Goal: Task Accomplishment & Management: Use online tool/utility

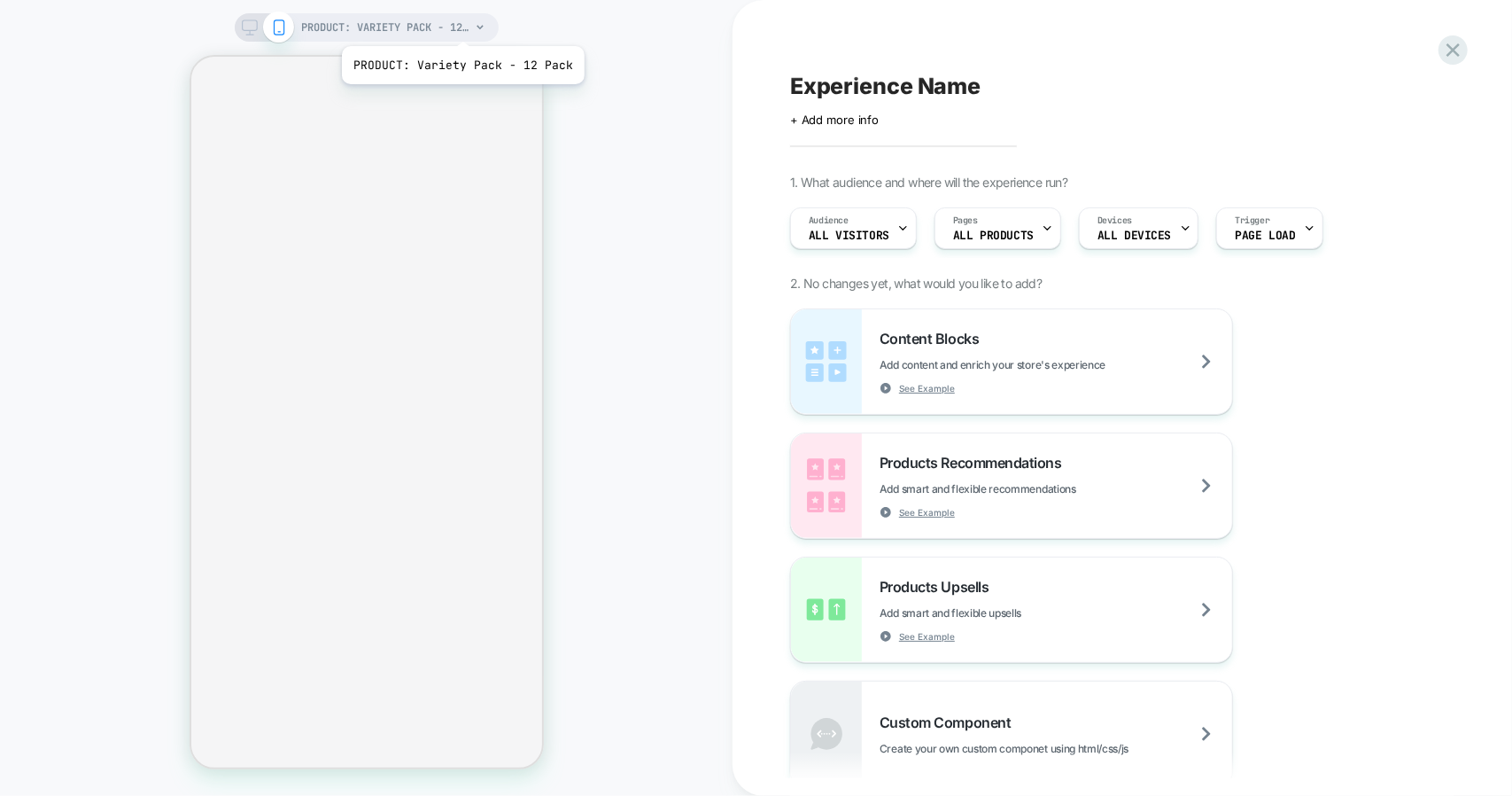
click at [461, 24] on span "PRODUCT: Variety Pack - 12 Pack" at bounding box center [386, 28] width 168 height 29
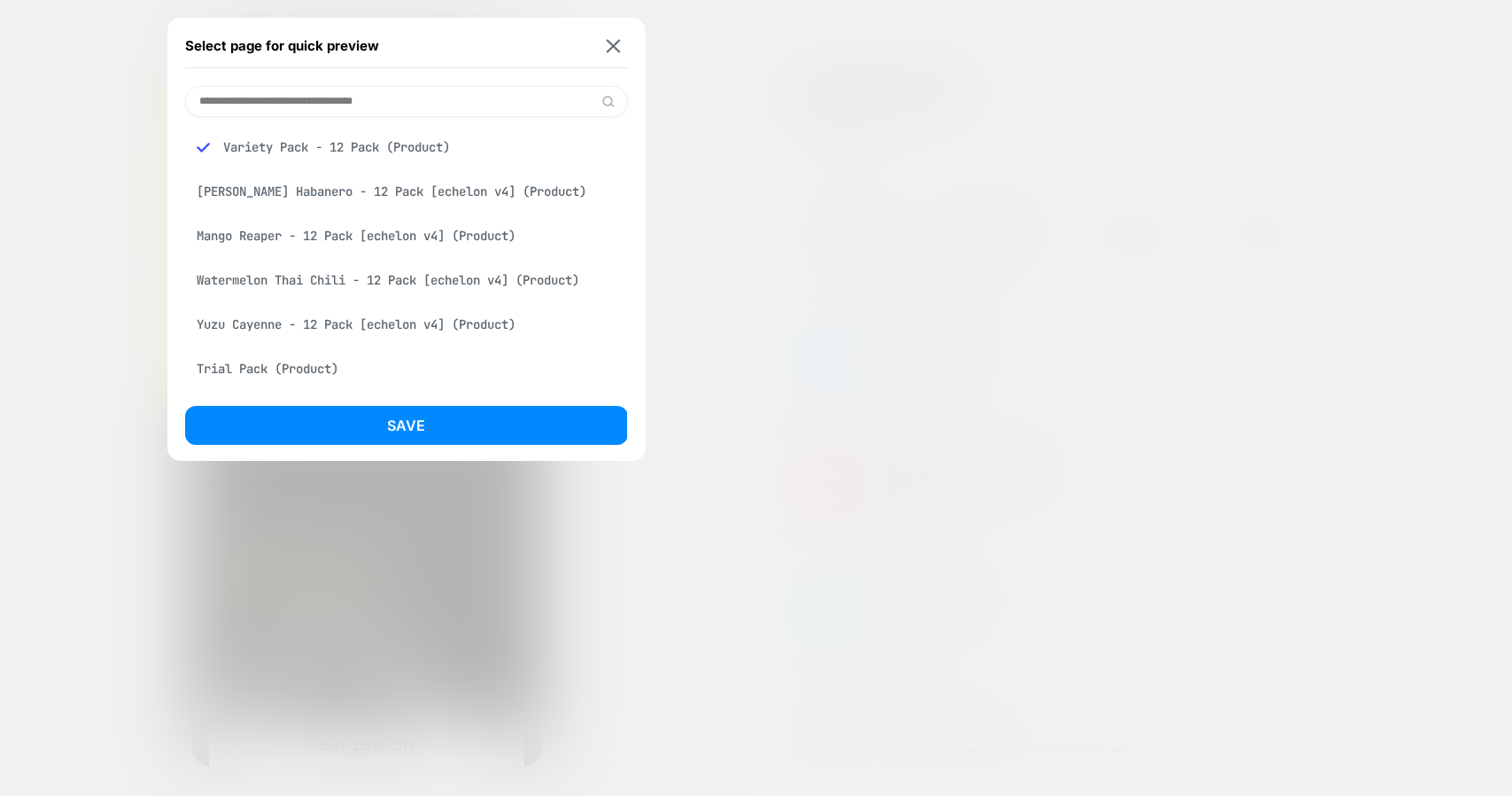
click at [301, 231] on div "Mango Reaper - 12 Pack [echelon v4] (Product)" at bounding box center [406, 235] width 443 height 34
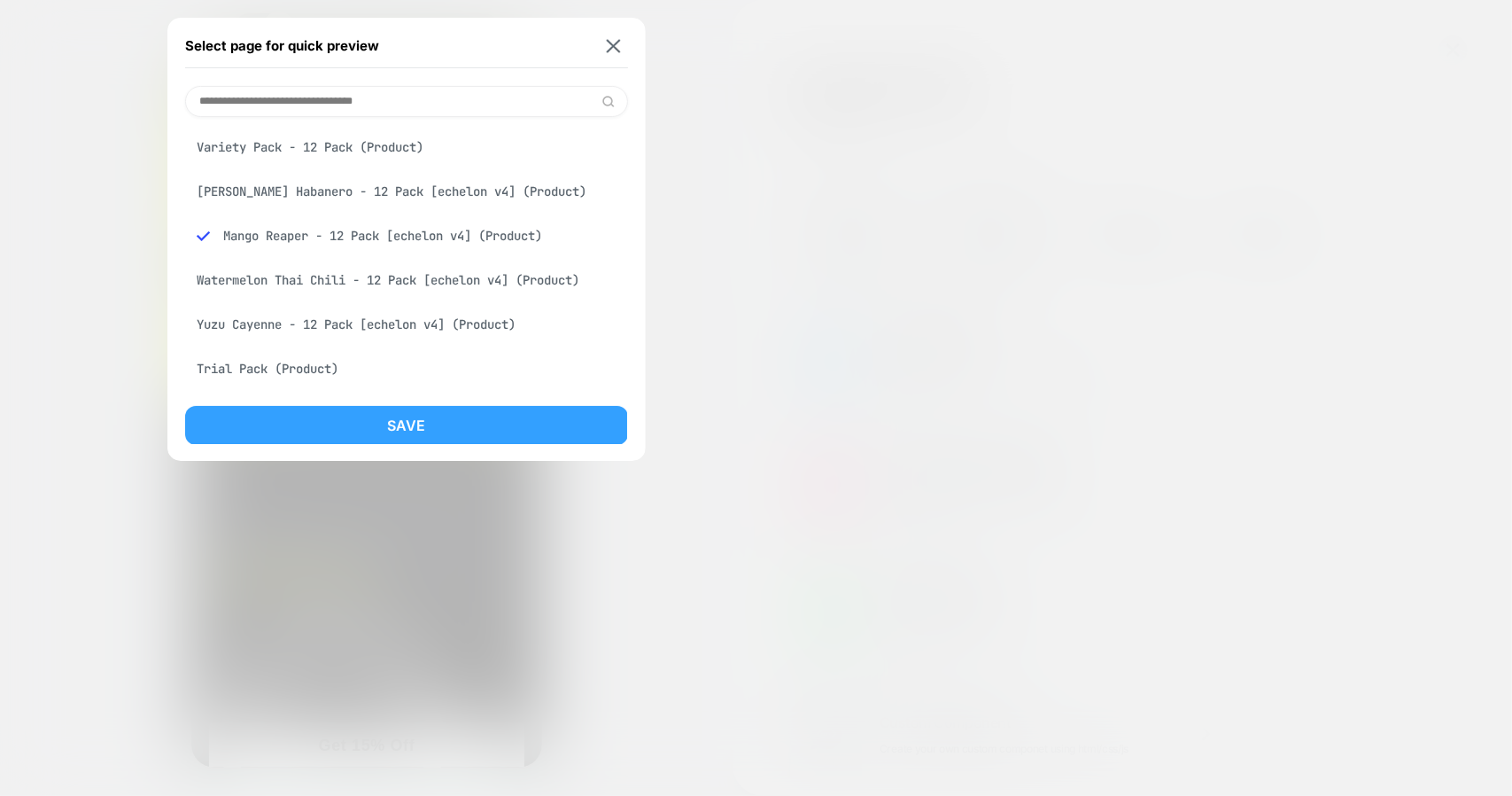
click at [349, 418] on button "Save" at bounding box center [406, 425] width 443 height 39
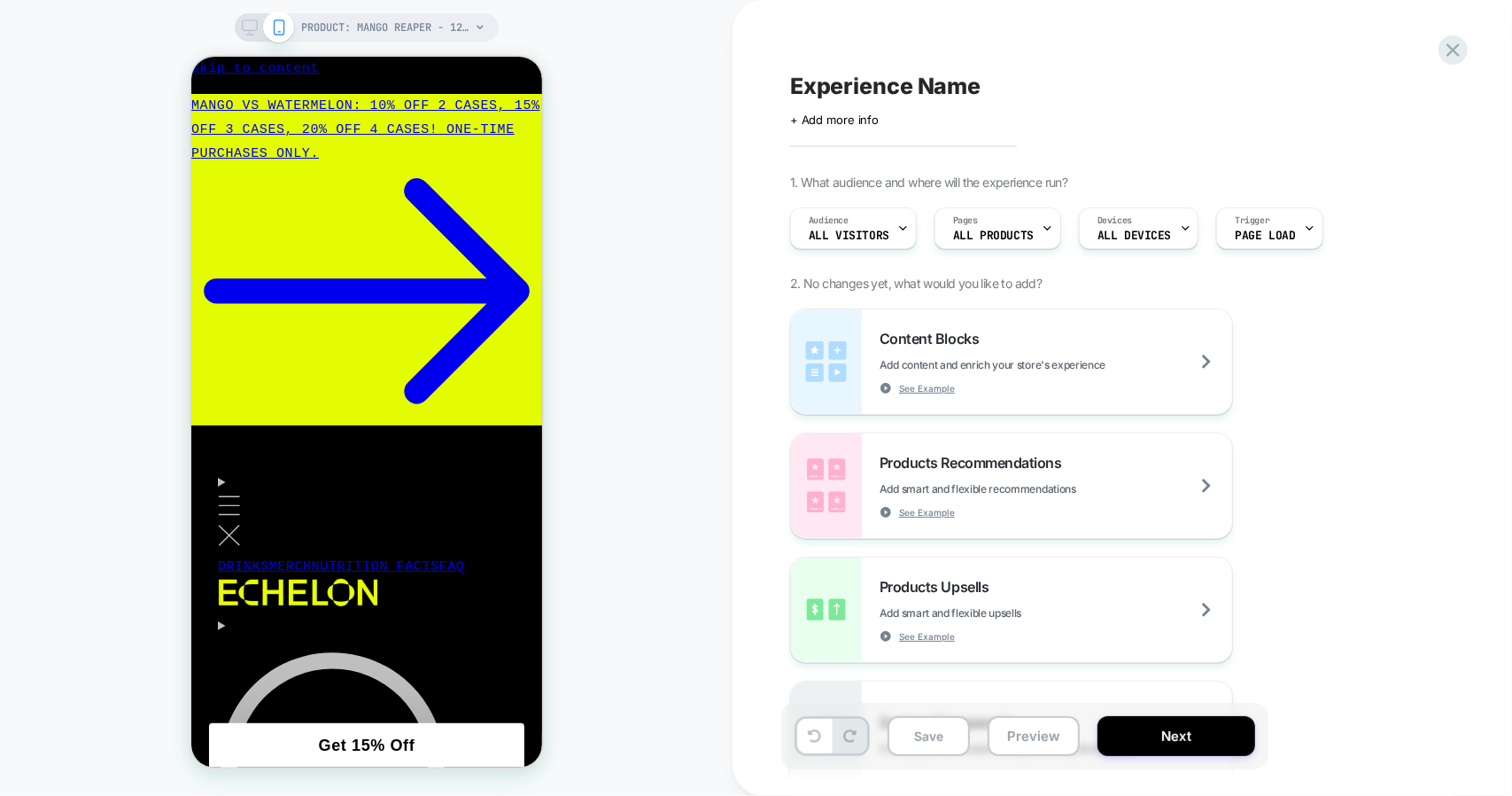
scroll to position [975, 0]
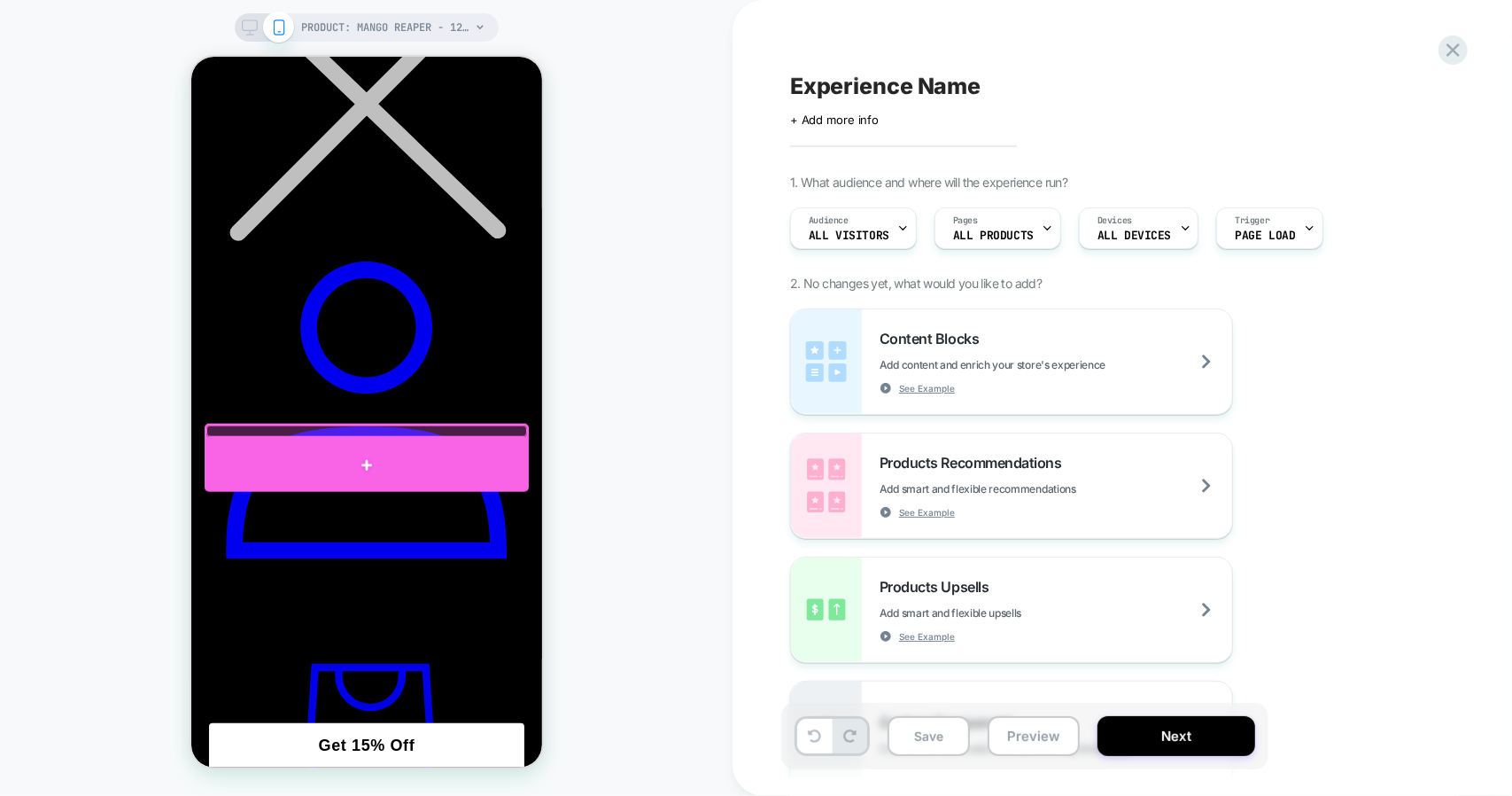
click at [377, 453] on div at bounding box center [366, 464] width 324 height 53
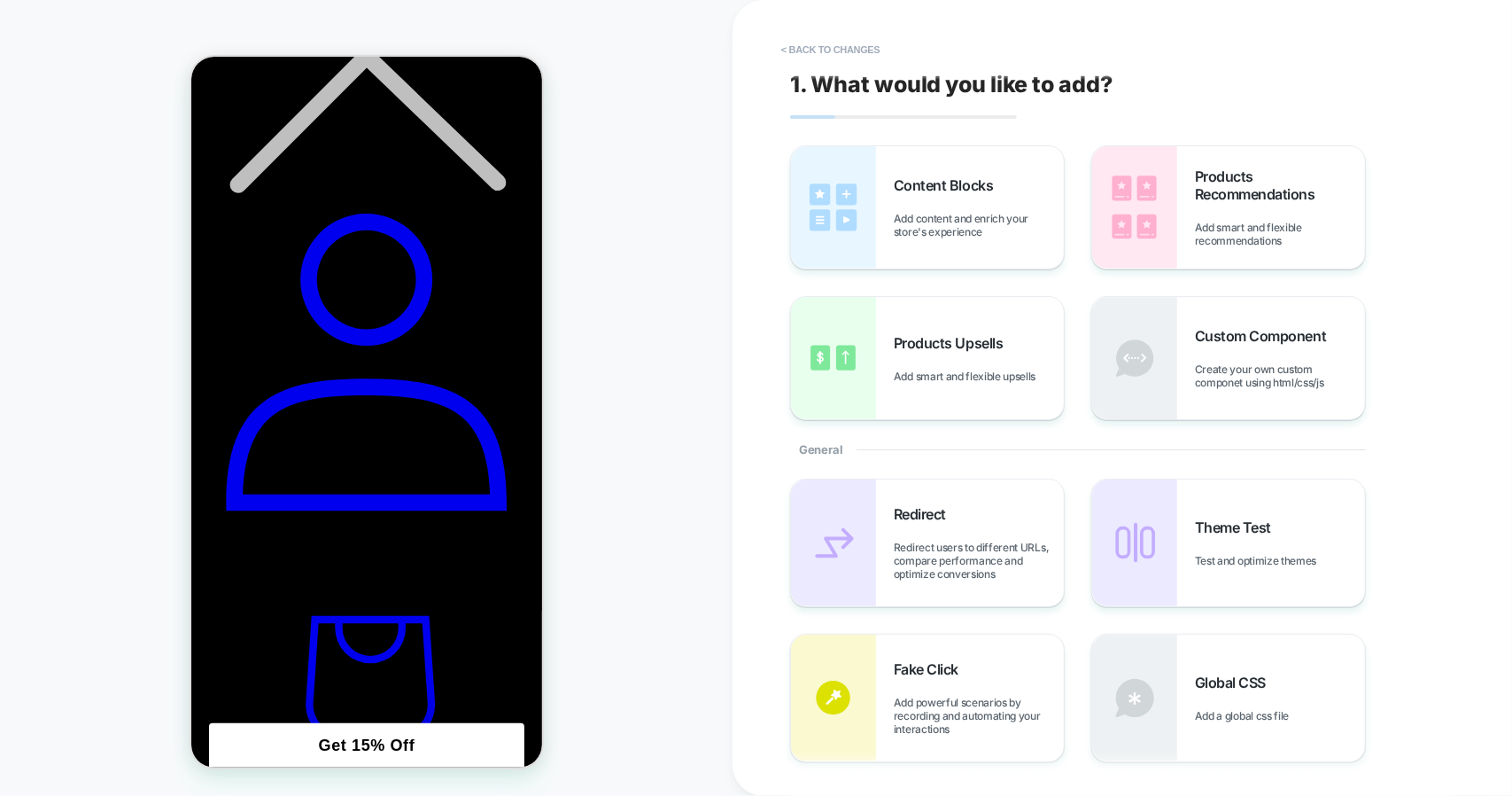
scroll to position [1028, 0]
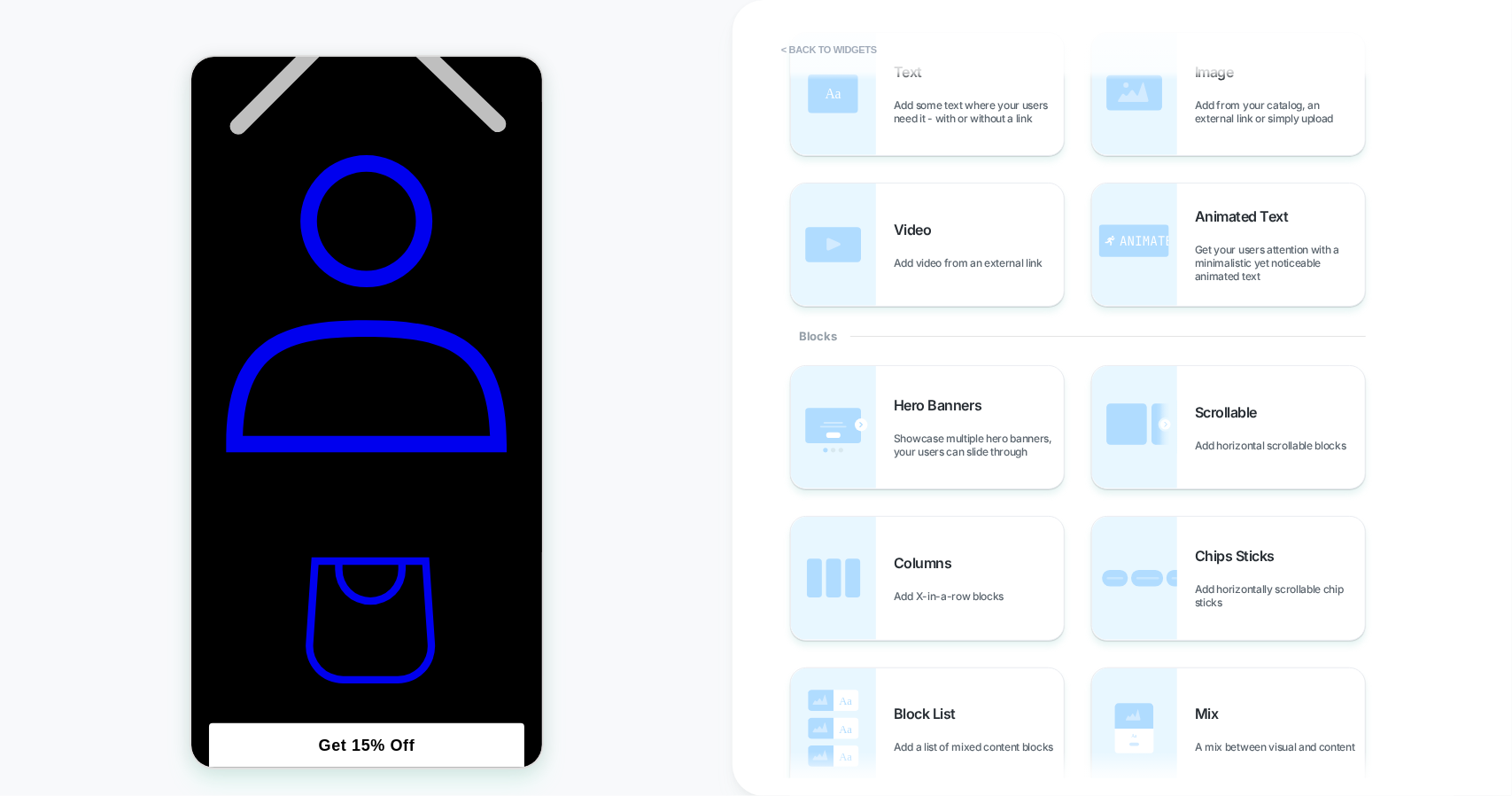
scroll to position [0, 0]
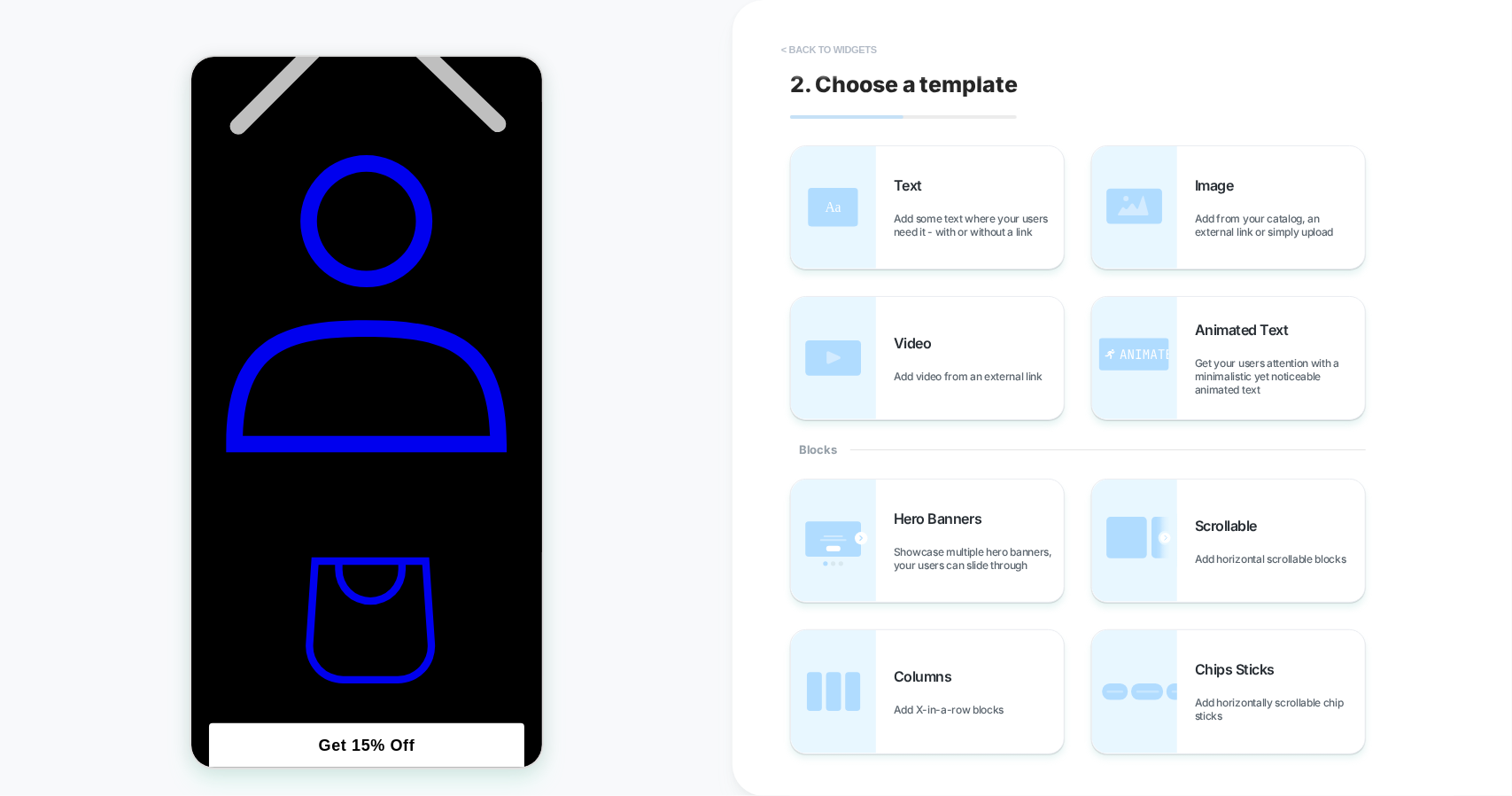
click at [828, 41] on button "< Back to widgets" at bounding box center [829, 50] width 113 height 29
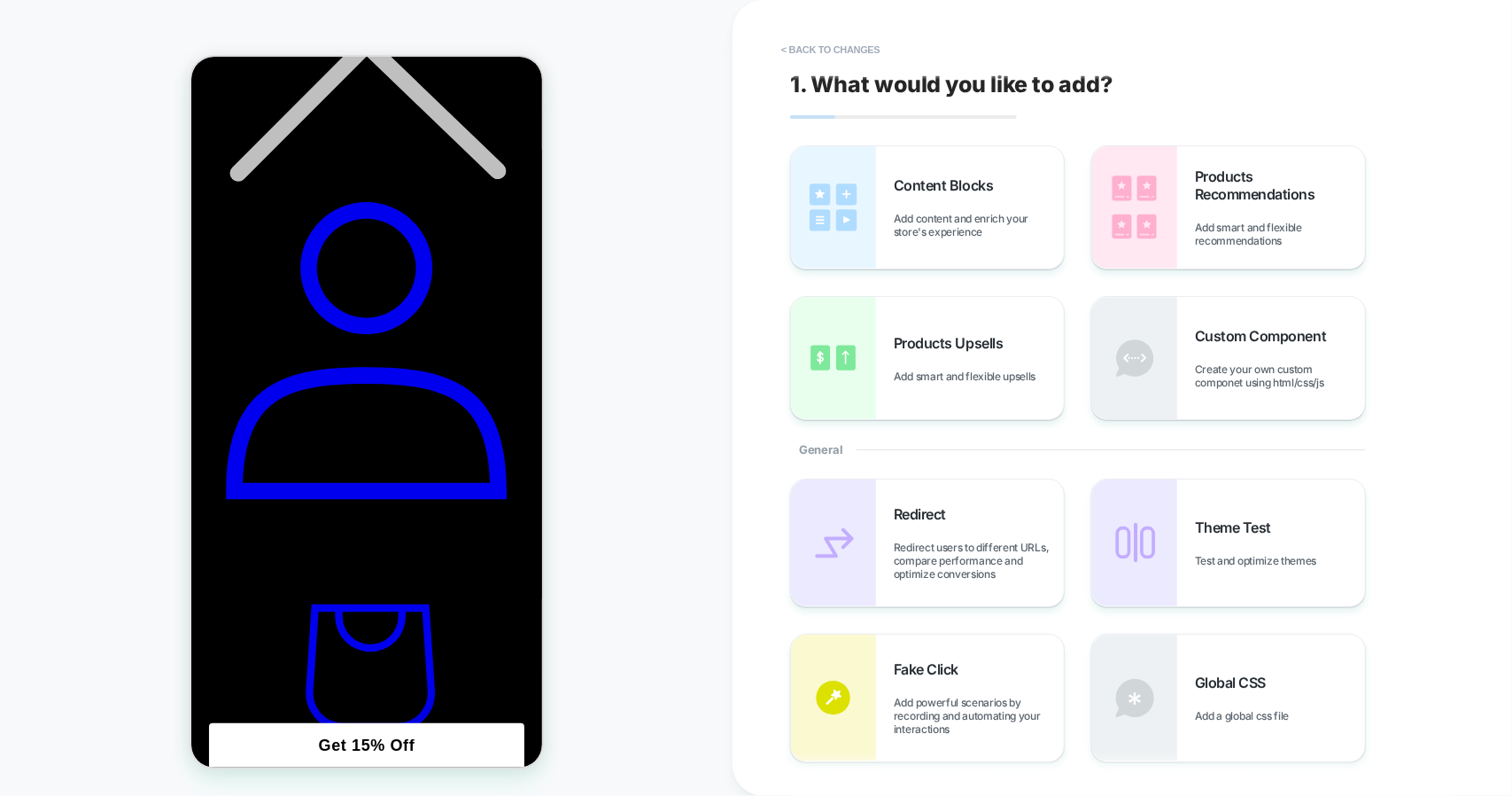
scroll to position [1027, 0]
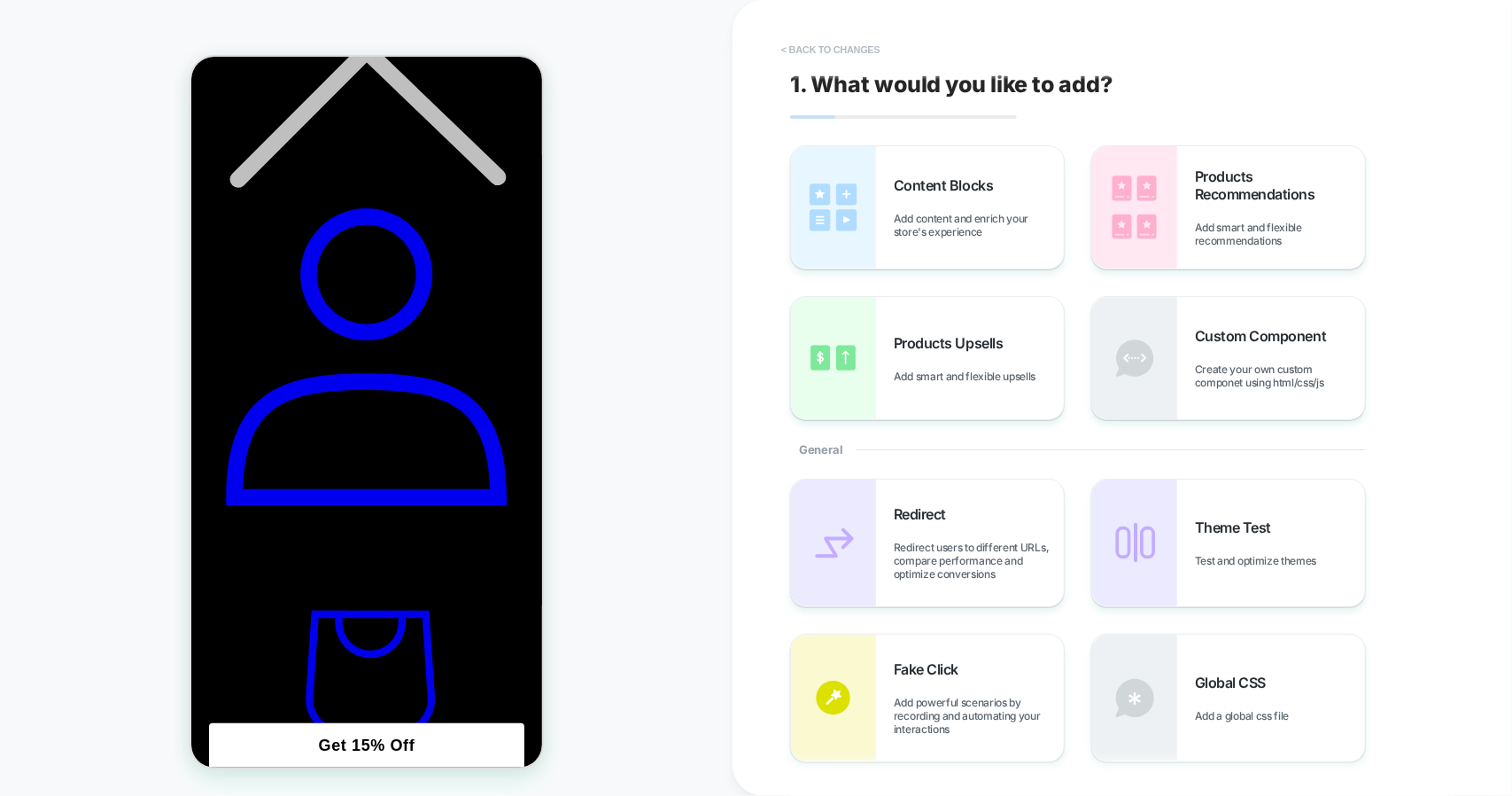
click at [830, 42] on button "< Back to changes" at bounding box center [831, 50] width 117 height 29
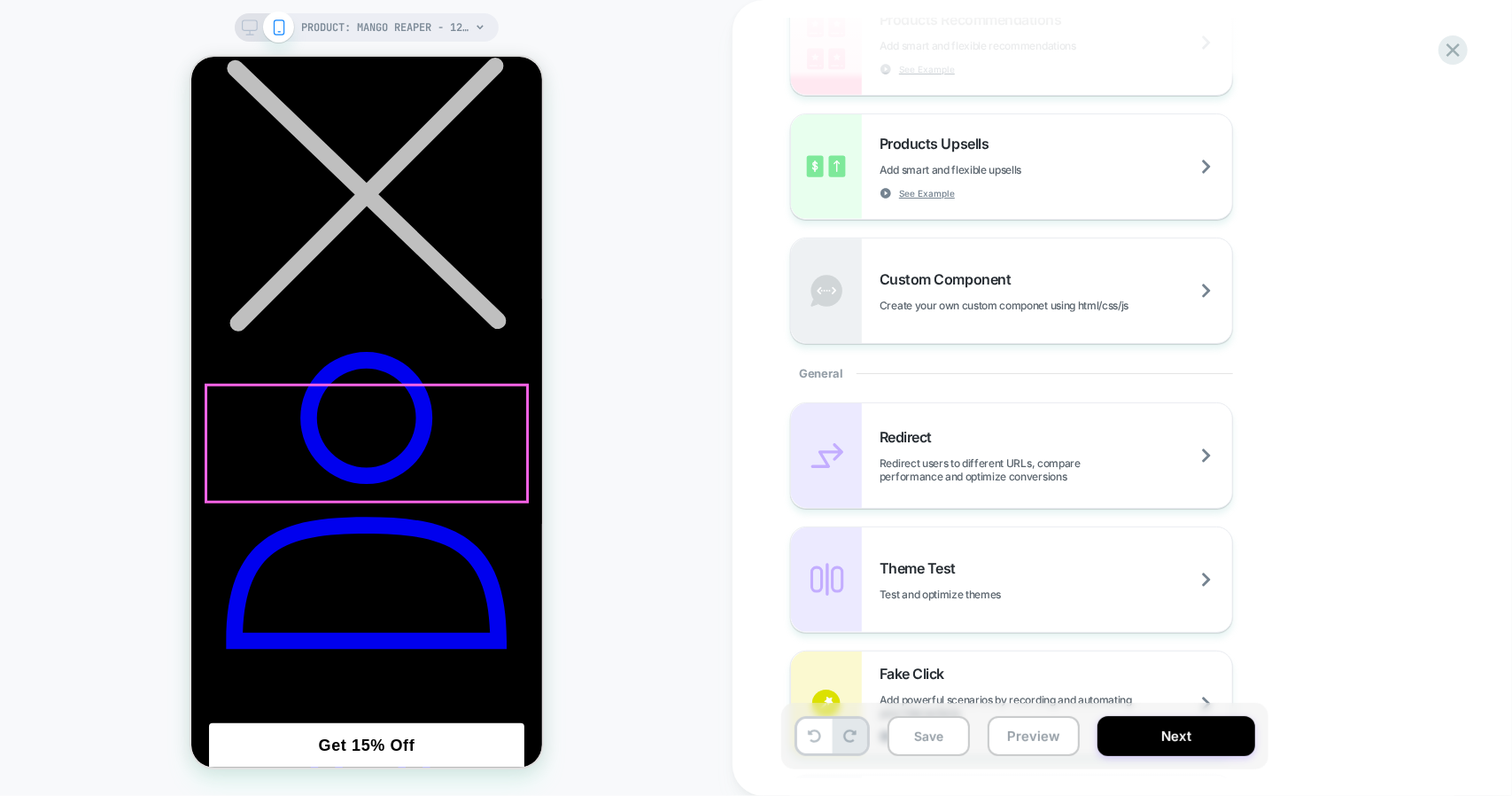
scroll to position [1205, 0]
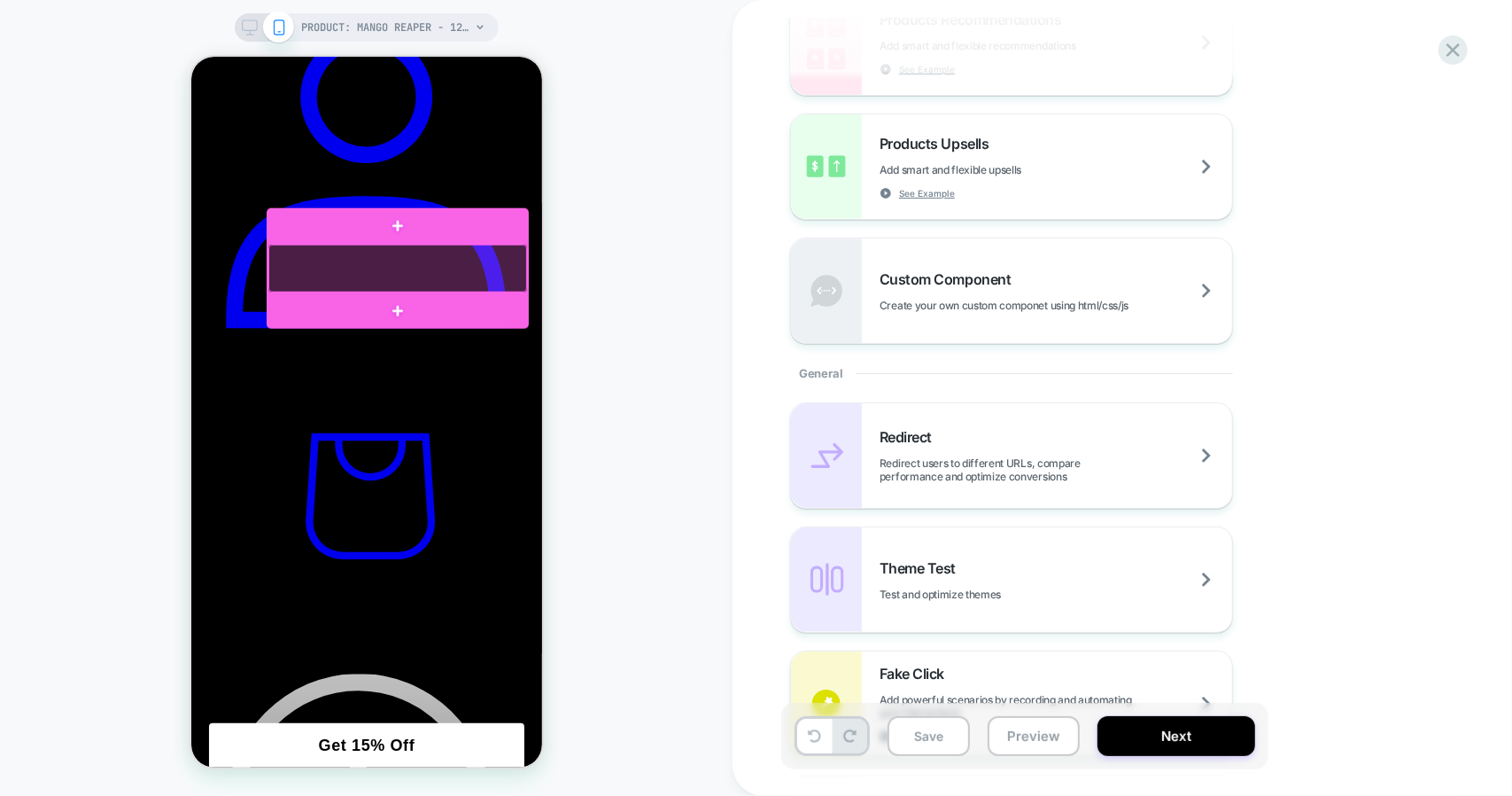
click at [402, 271] on div at bounding box center [396, 268] width 258 height 48
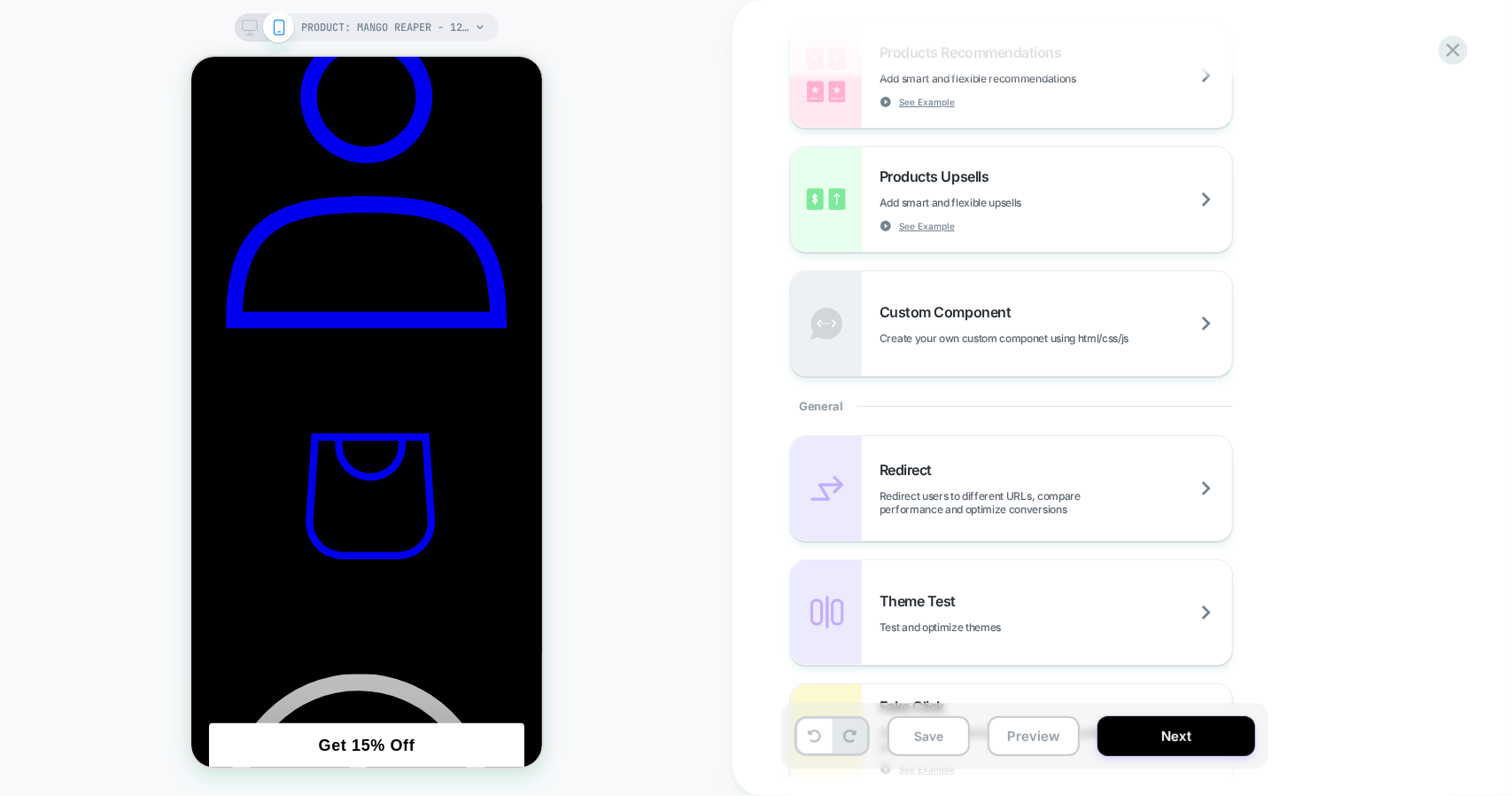
scroll to position [443, 0]
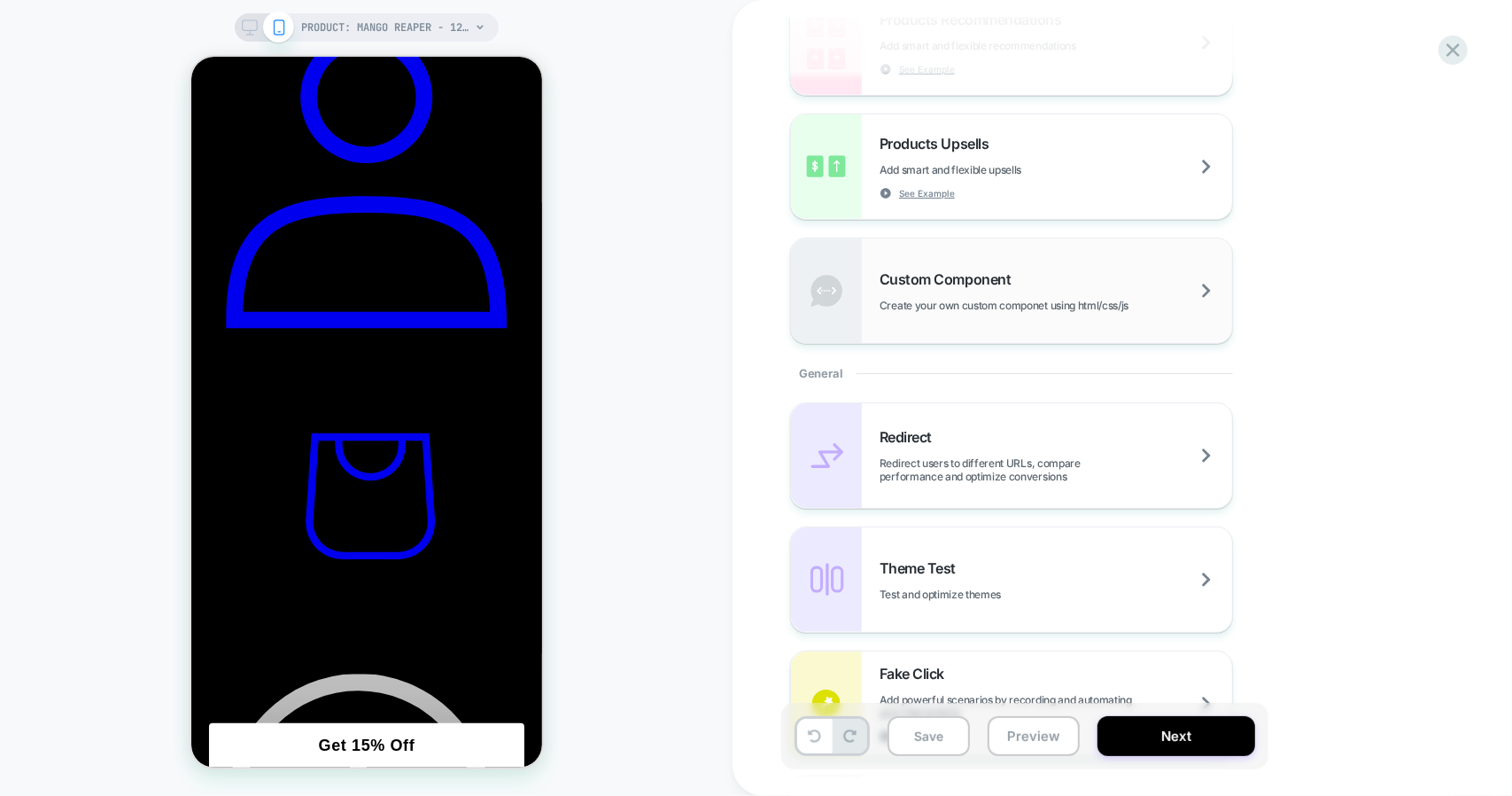
click at [900, 293] on div "Custom Component Create your own custom componet using html/css/js" at bounding box center [1055, 290] width 352 height 41
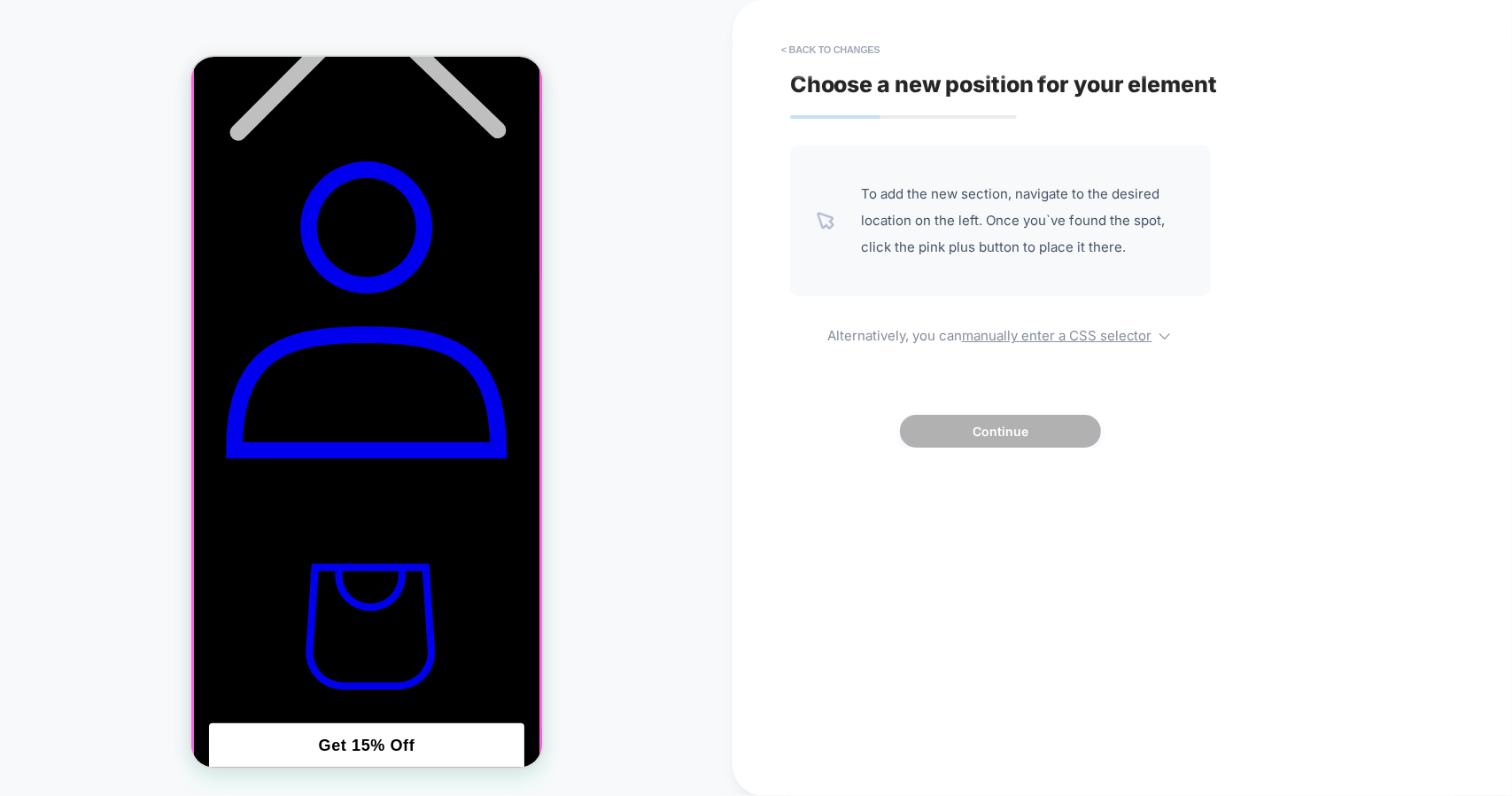
scroll to position [1027, 0]
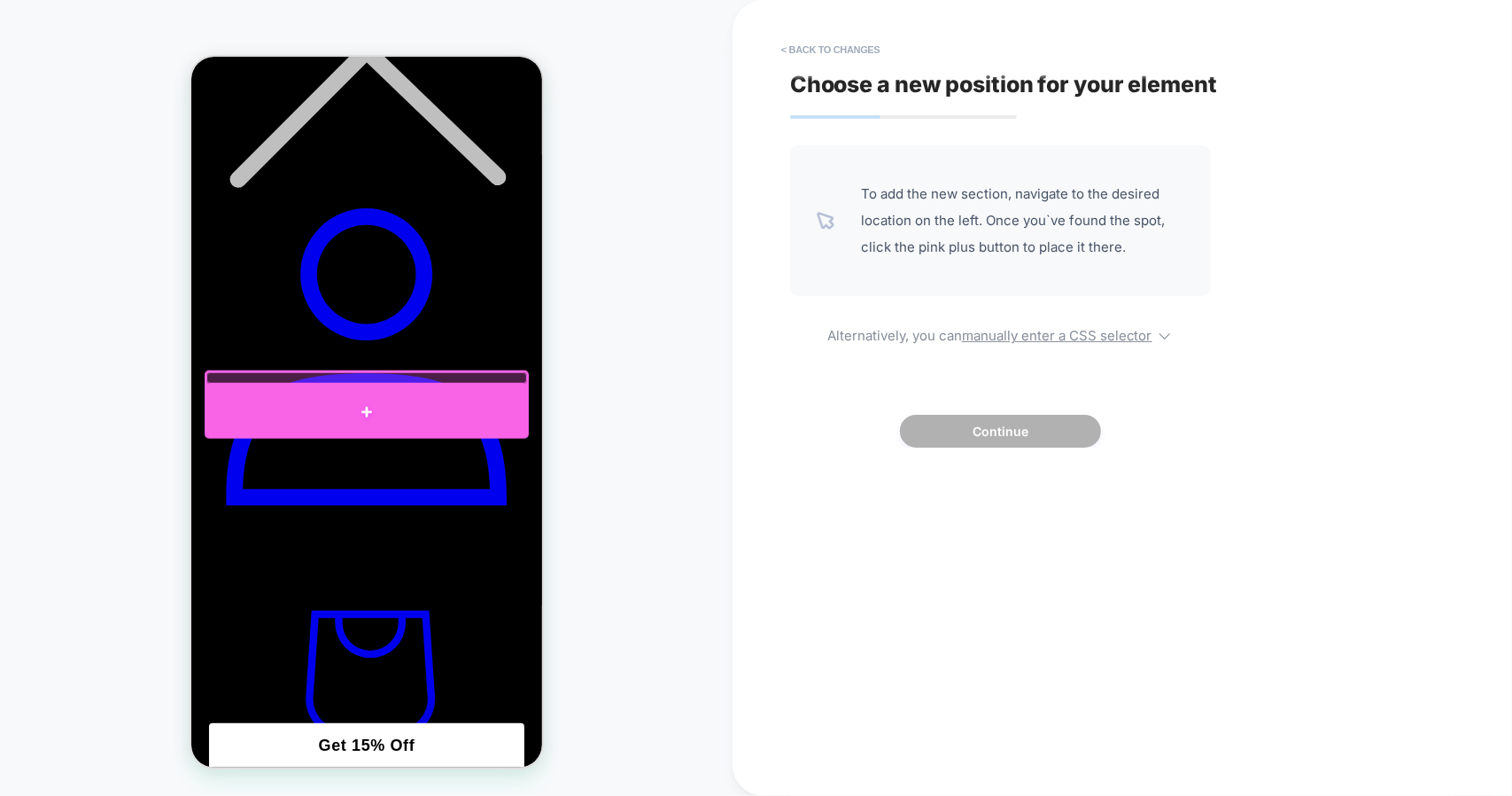
click at [342, 403] on div at bounding box center [366, 410] width 324 height 53
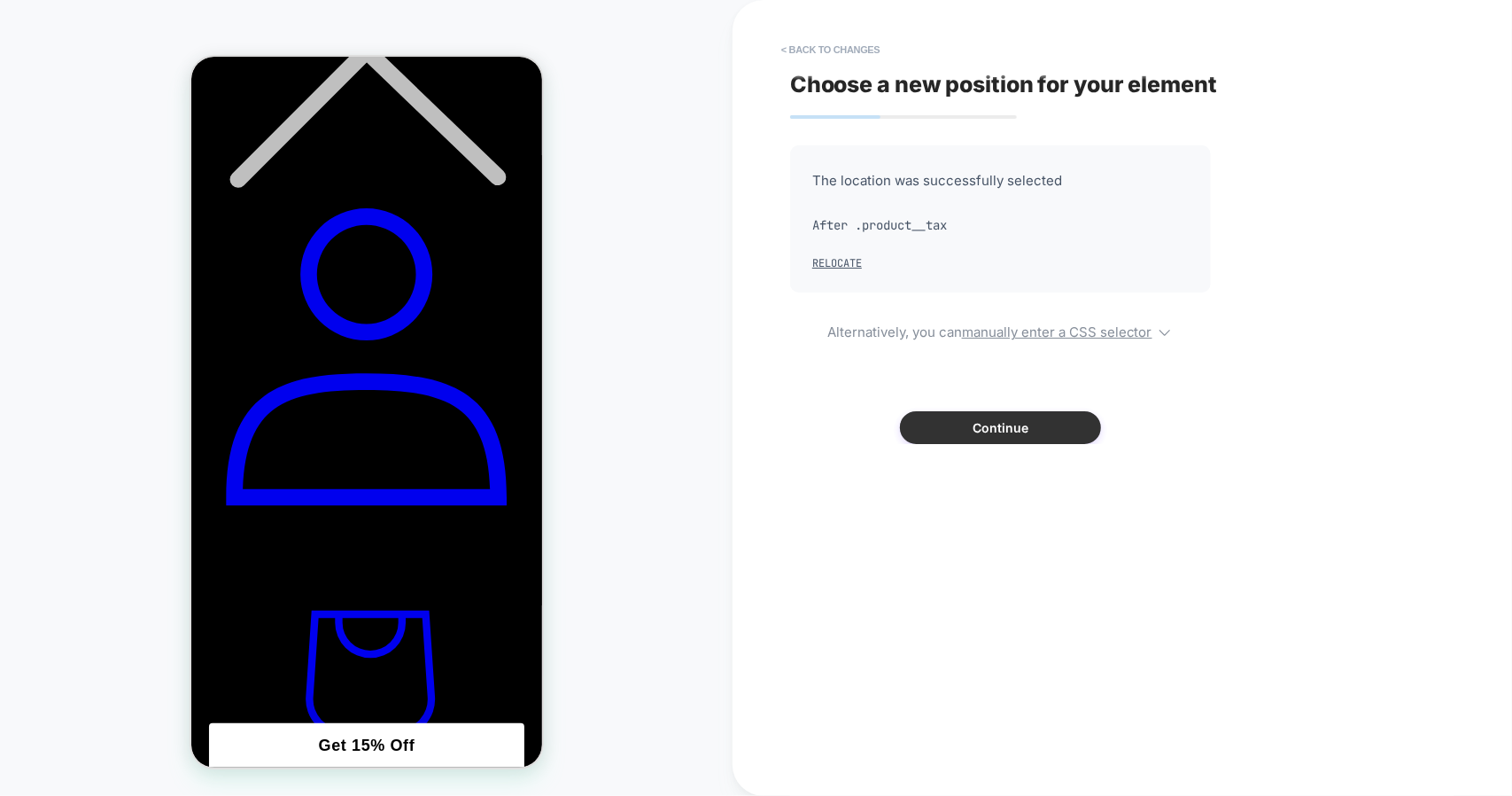
click at [994, 430] on button "Continue" at bounding box center [999, 427] width 201 height 33
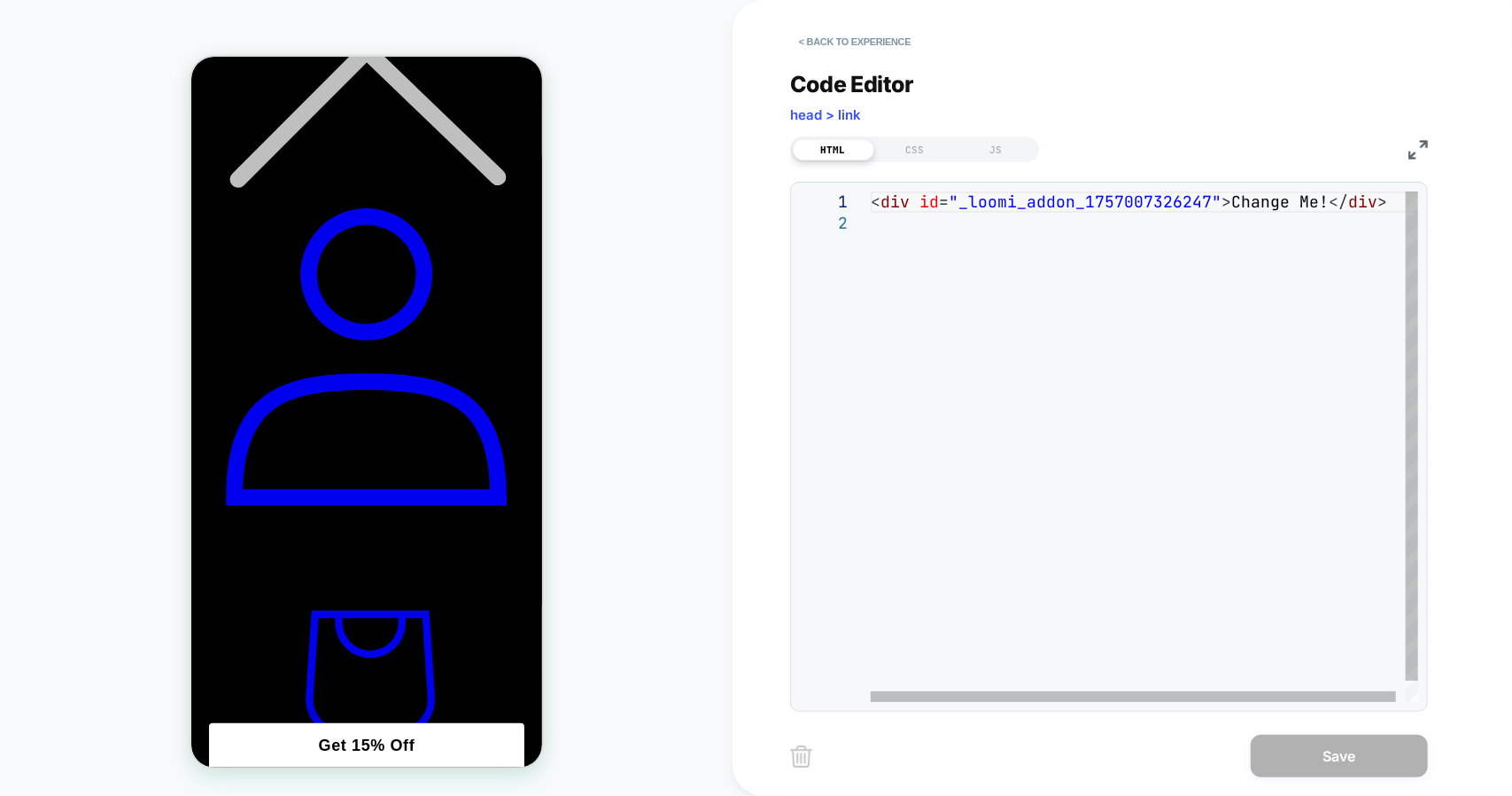
scroll to position [0, 0]
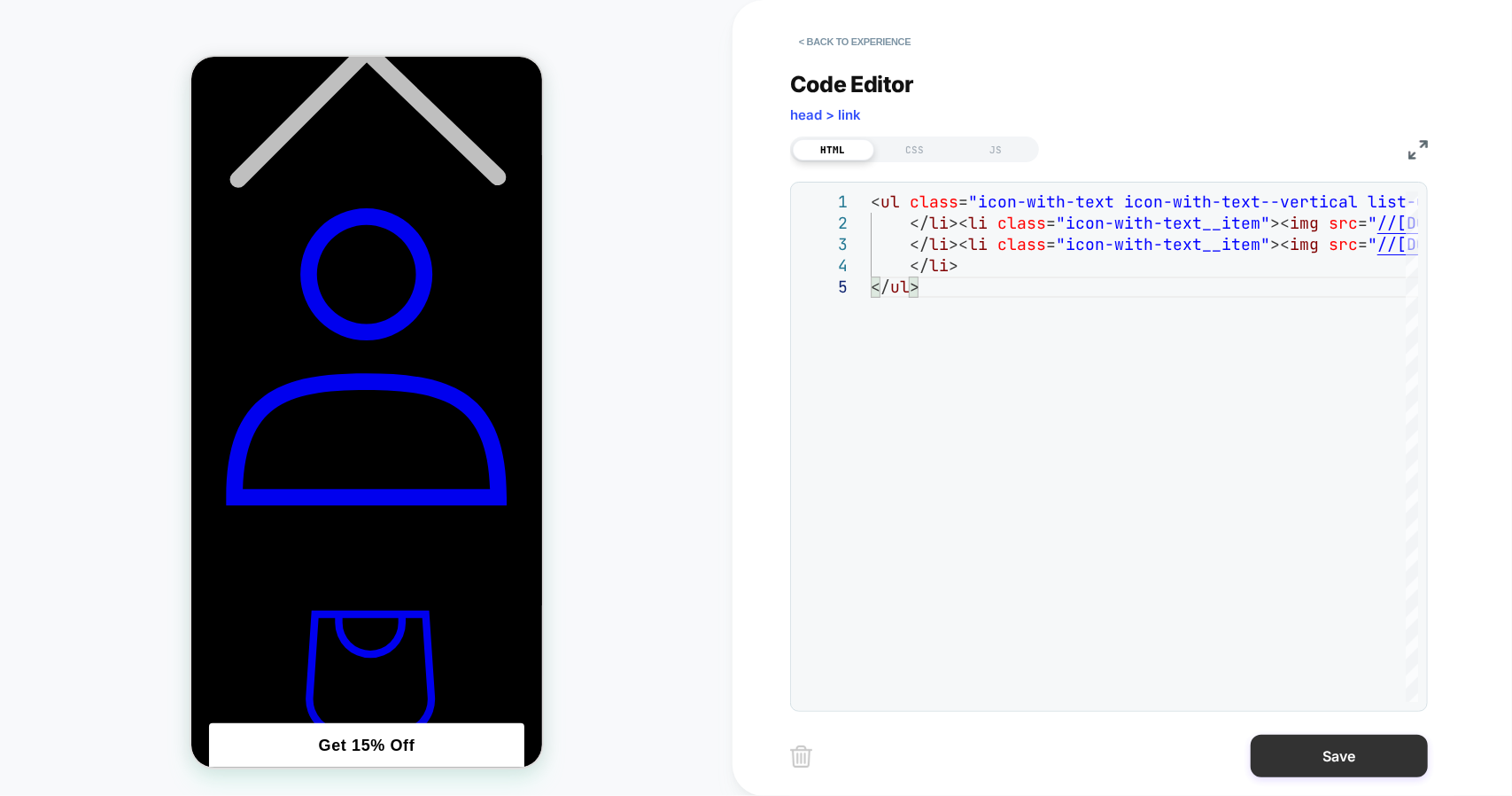
type textarea "**********"
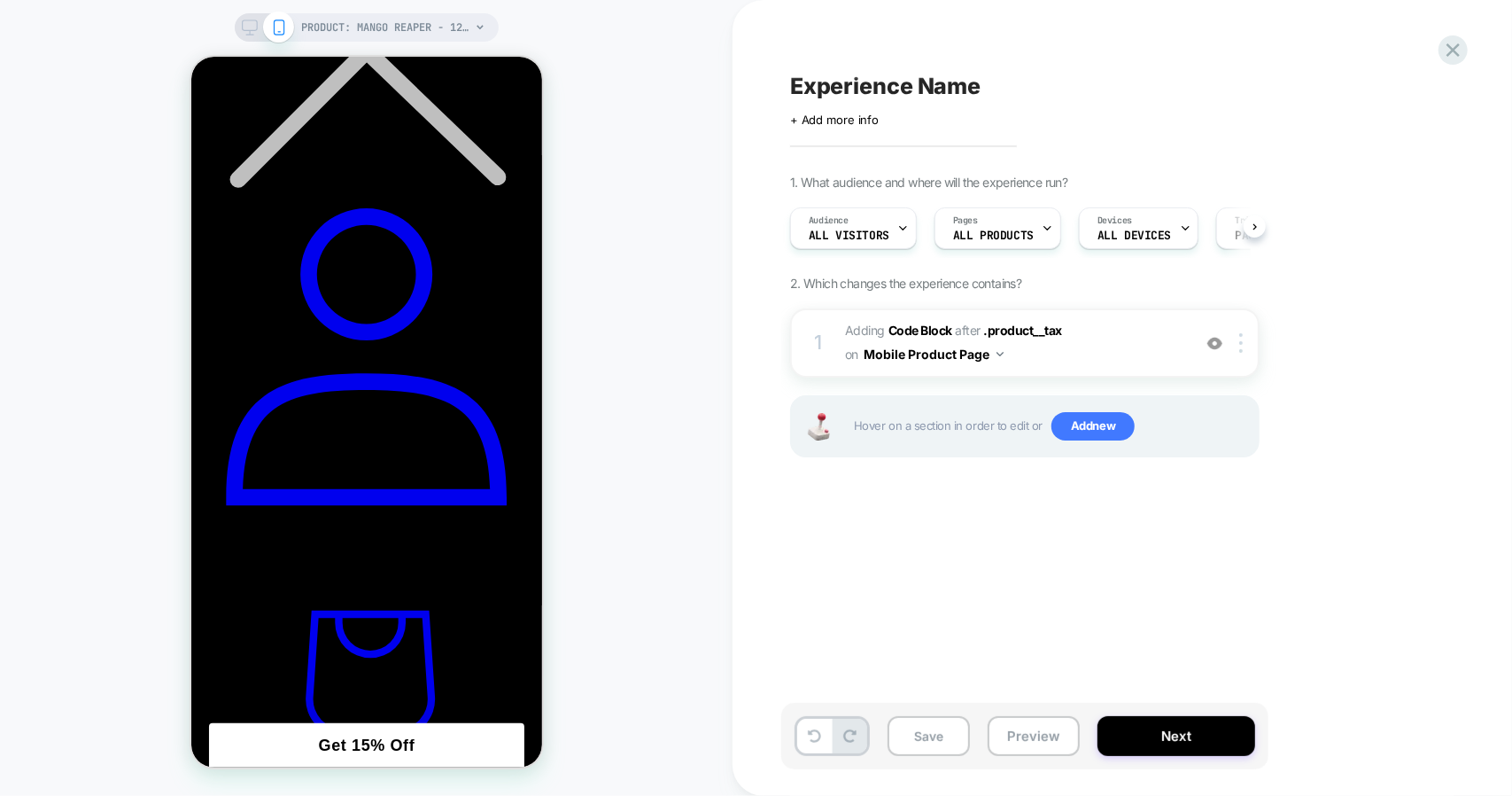
scroll to position [0, 1]
click at [248, 22] on icon at bounding box center [250, 27] width 16 height 16
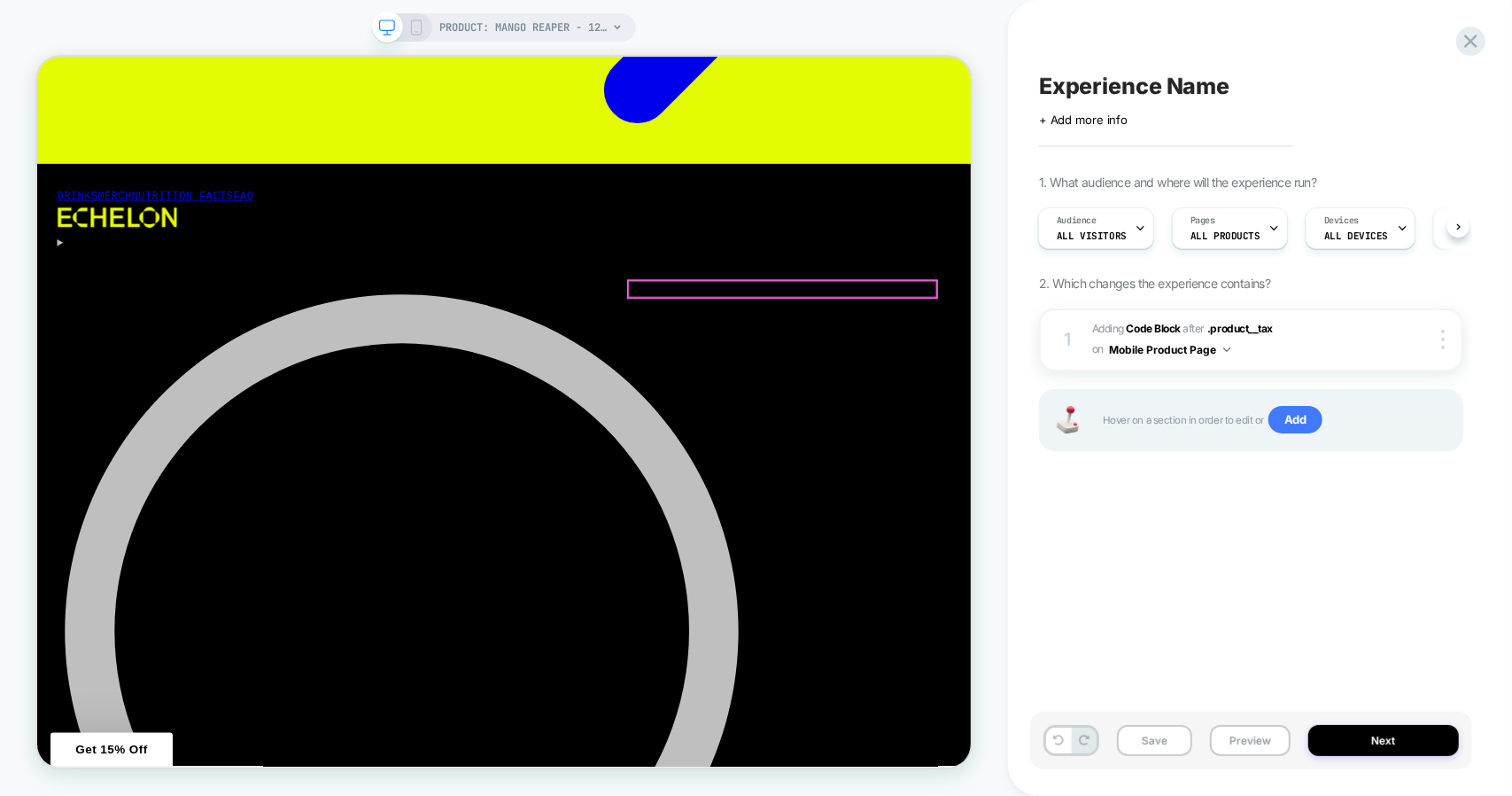
scroll to position [674, 0]
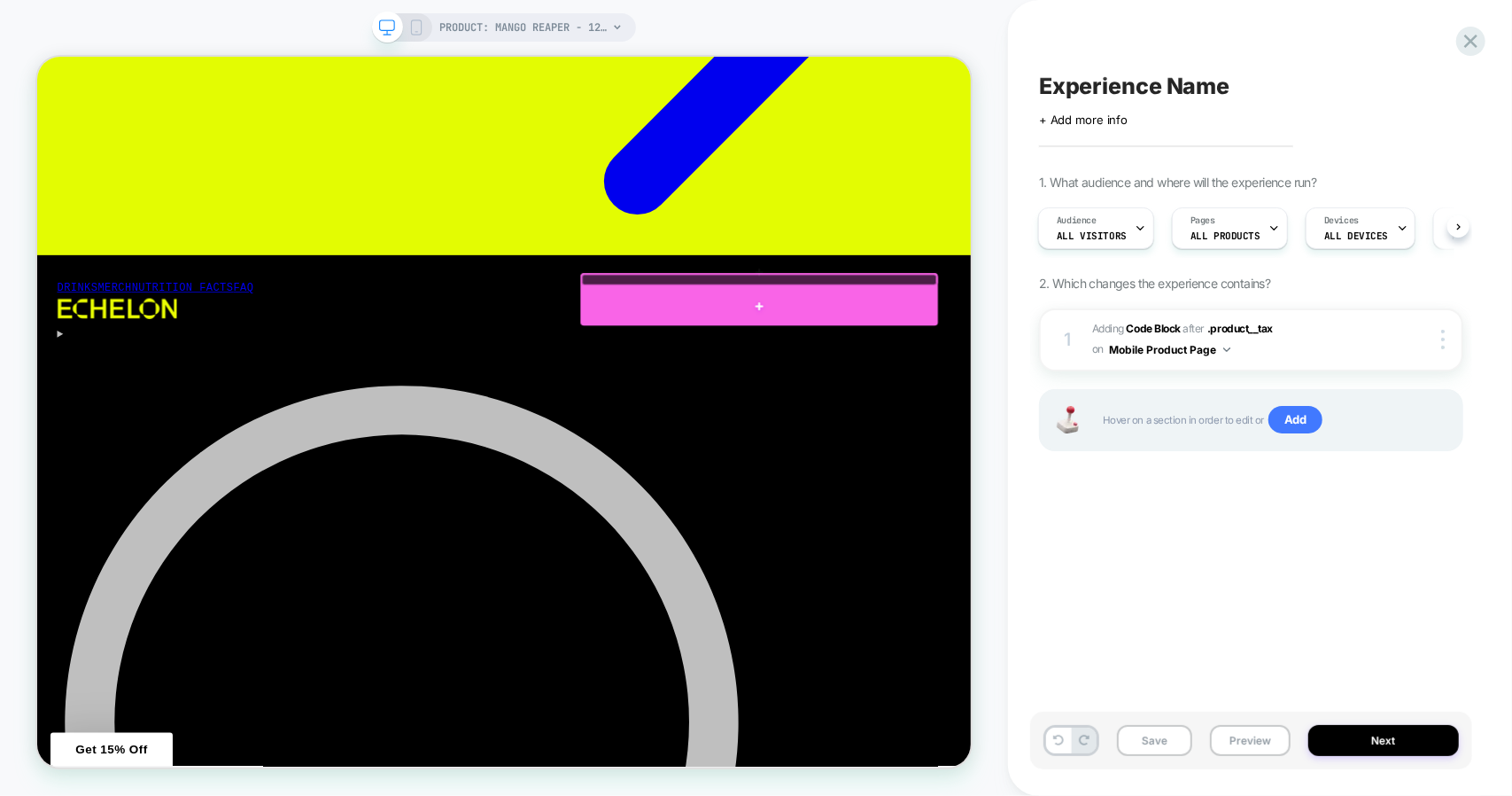
click at [965, 378] on div at bounding box center [999, 388] width 476 height 52
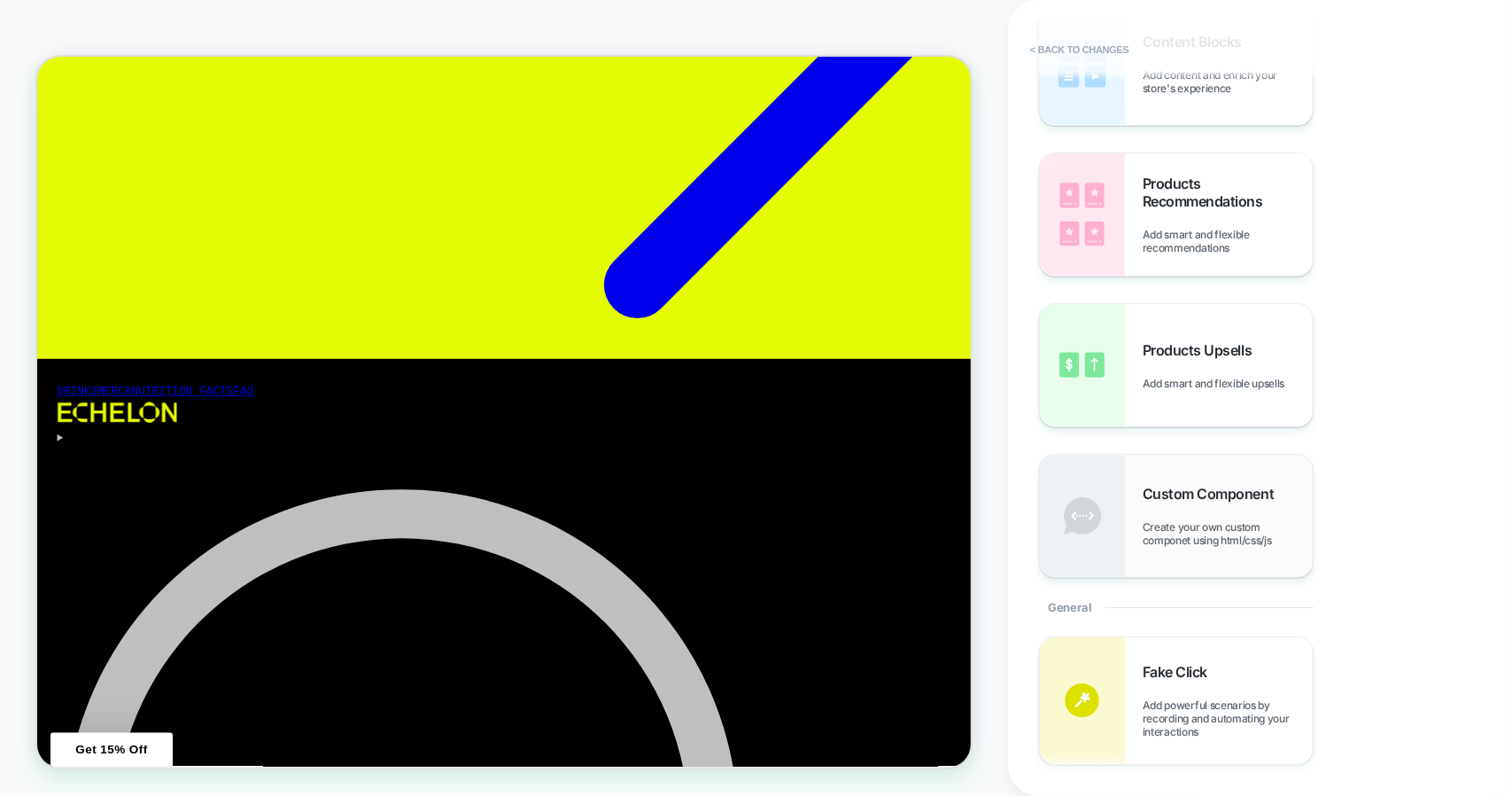
scroll to position [178, 0]
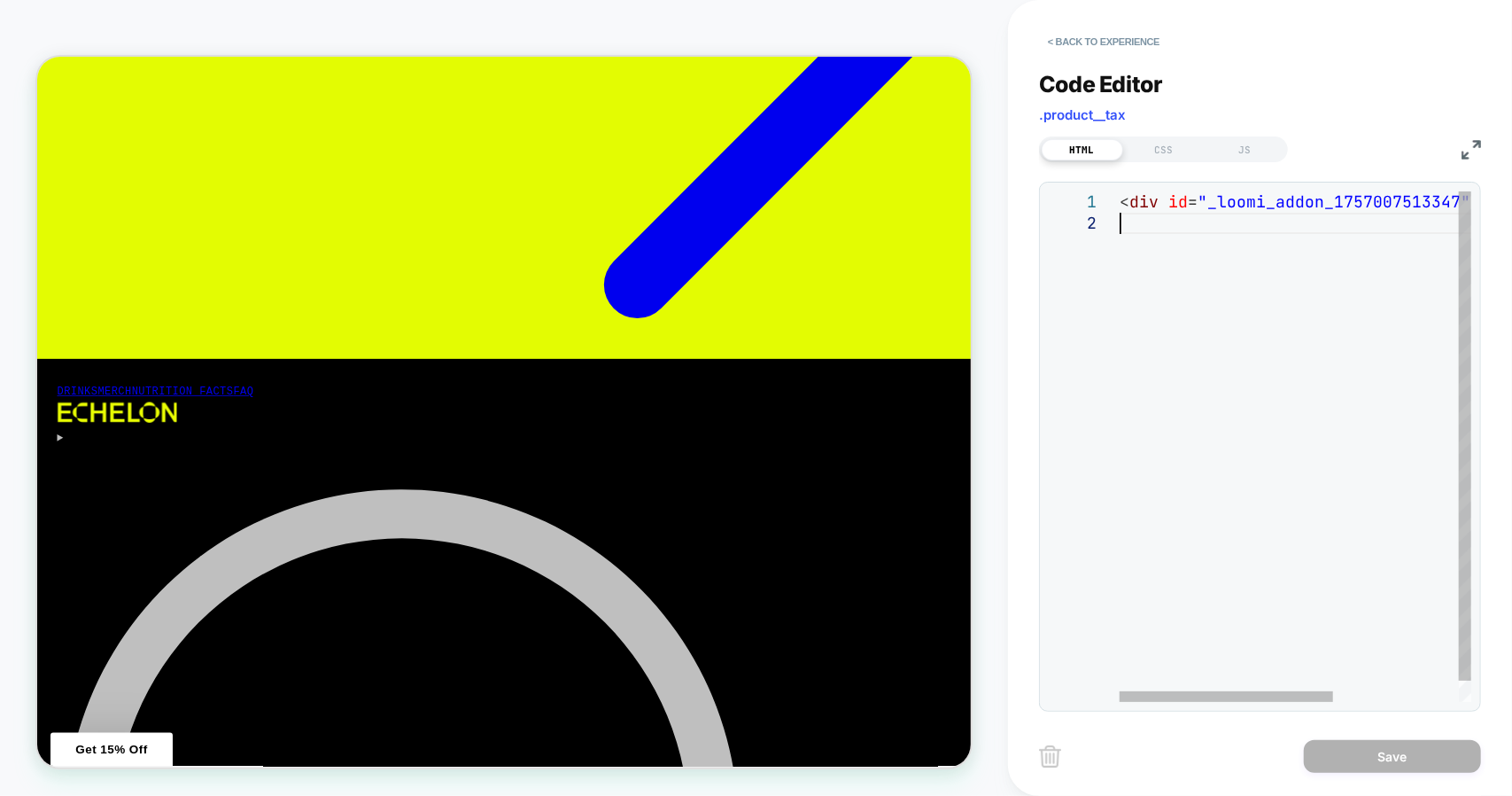
scroll to position [0, 0]
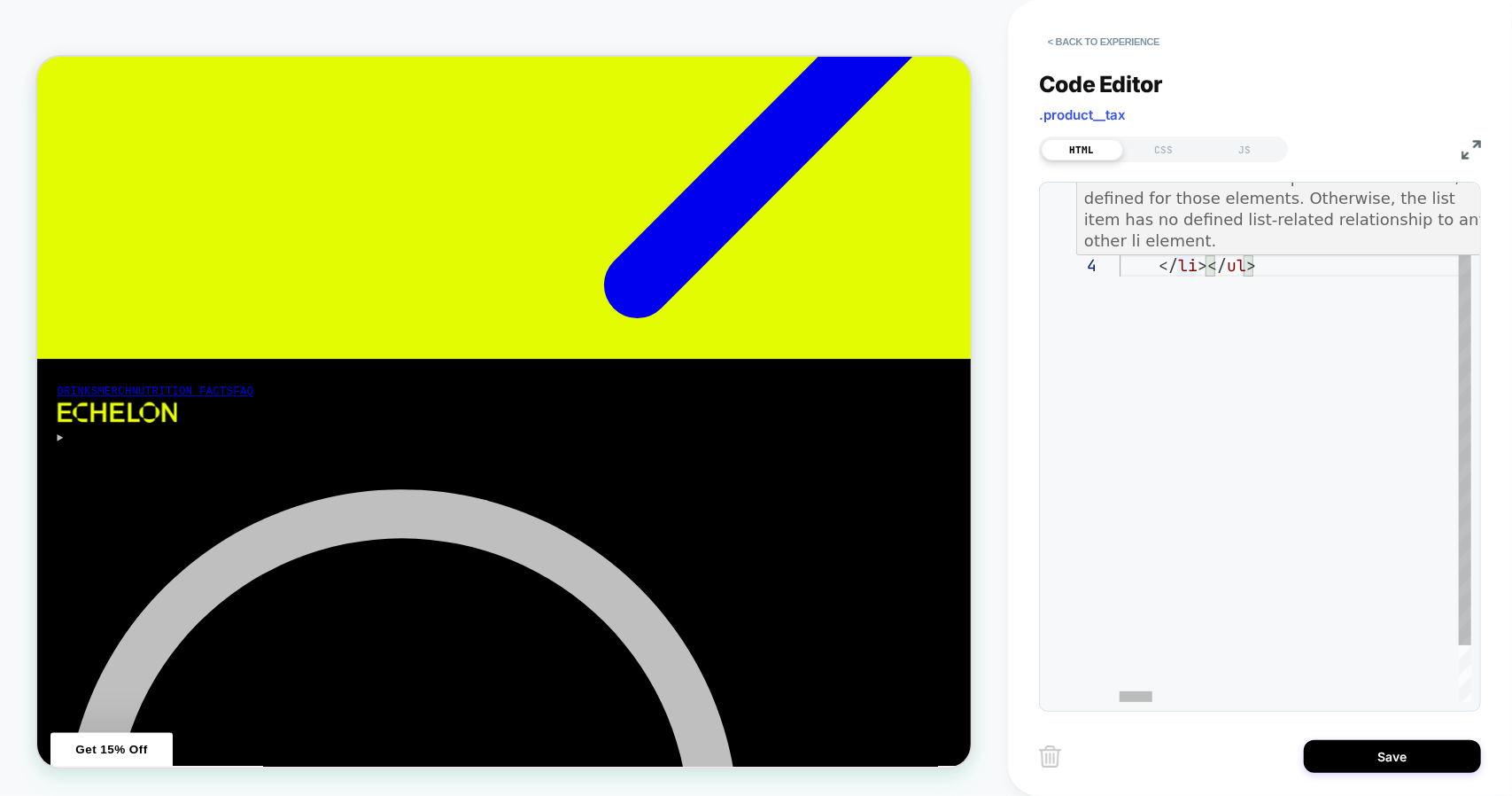
scroll to position [63, 37]
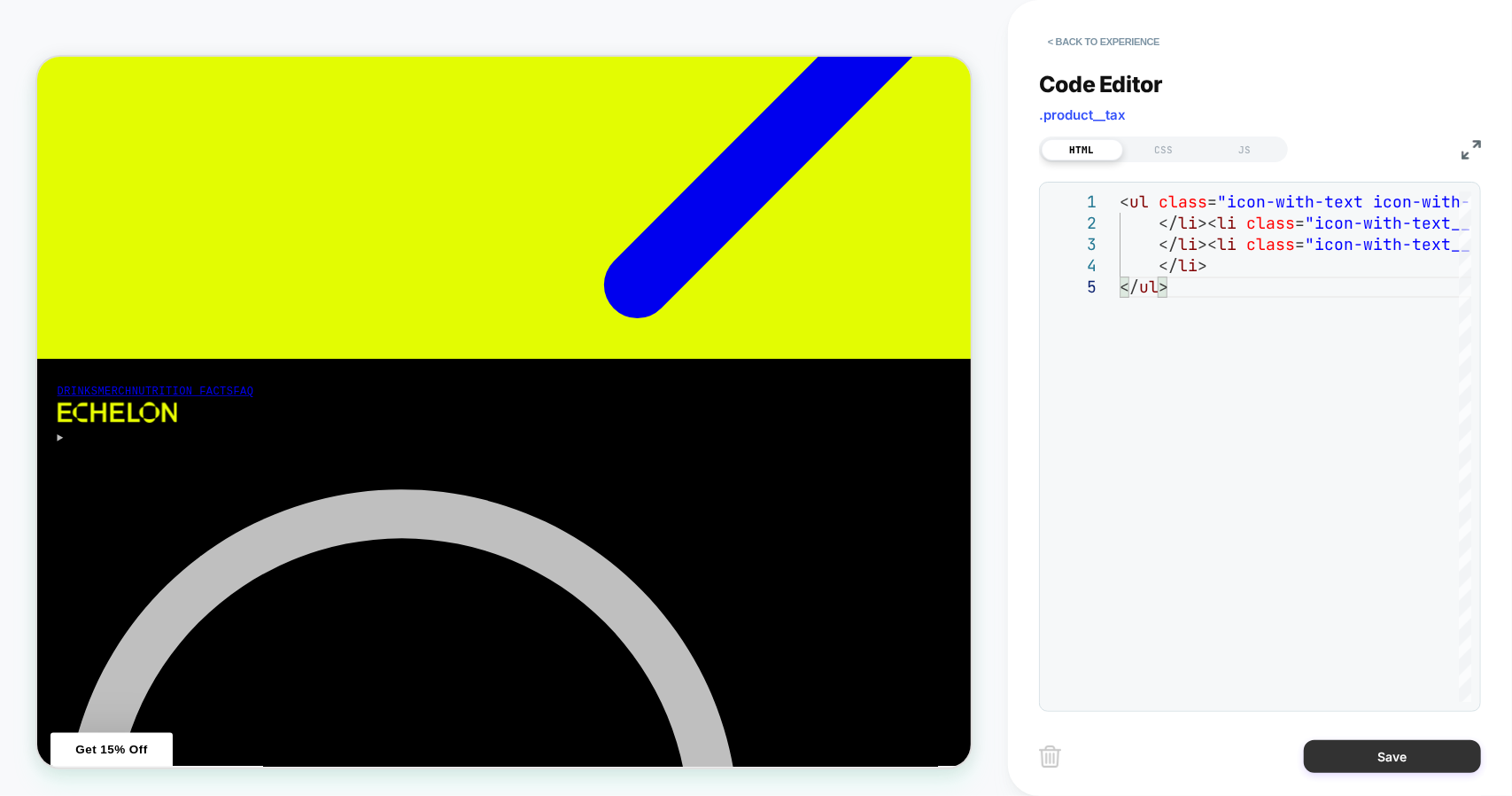
type textarea "**********"
click at [1378, 756] on button "Save" at bounding box center [1392, 756] width 178 height 33
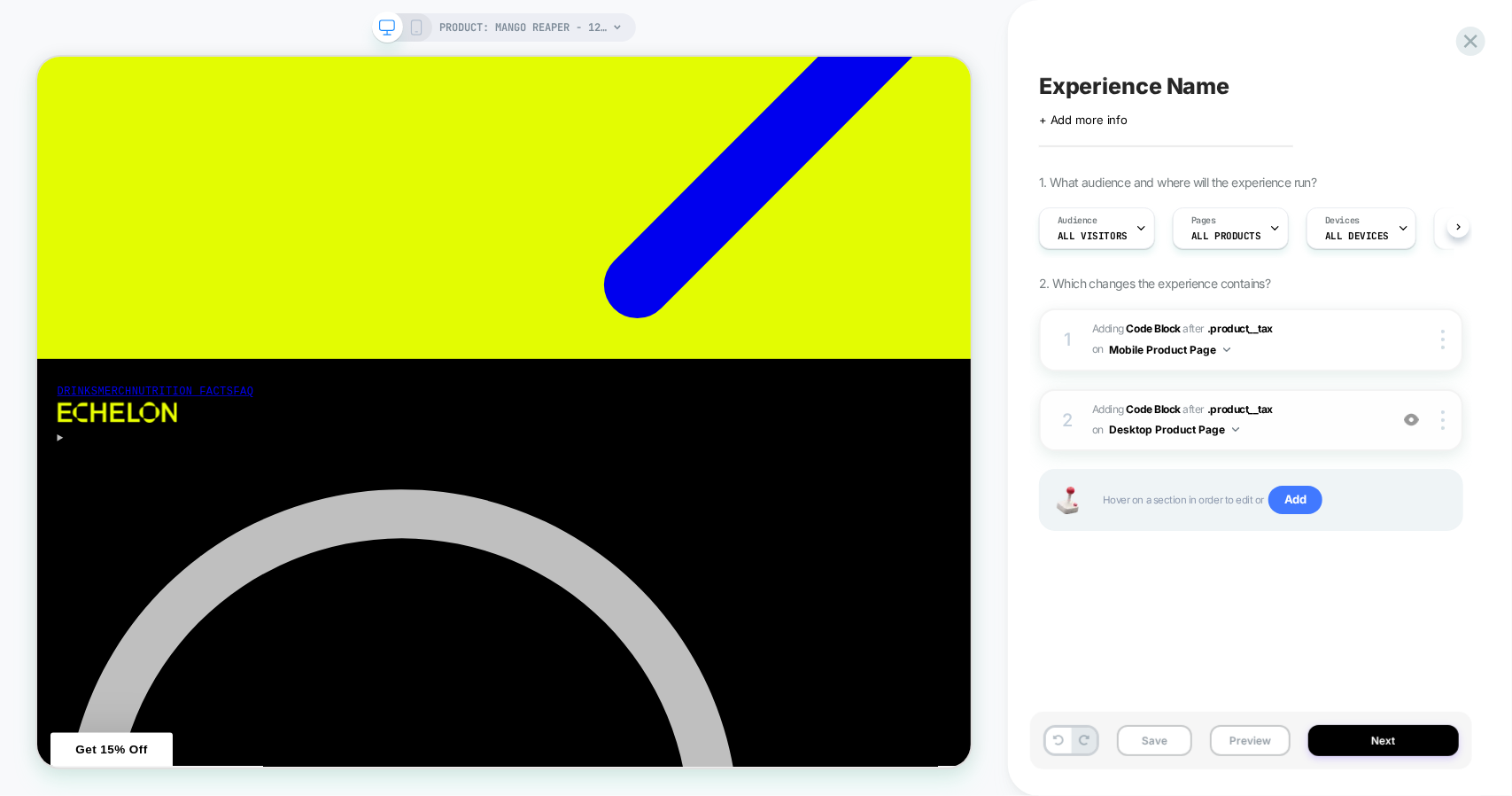
scroll to position [0, 1]
click at [1072, 89] on span "Experience Name" at bounding box center [1134, 86] width 190 height 27
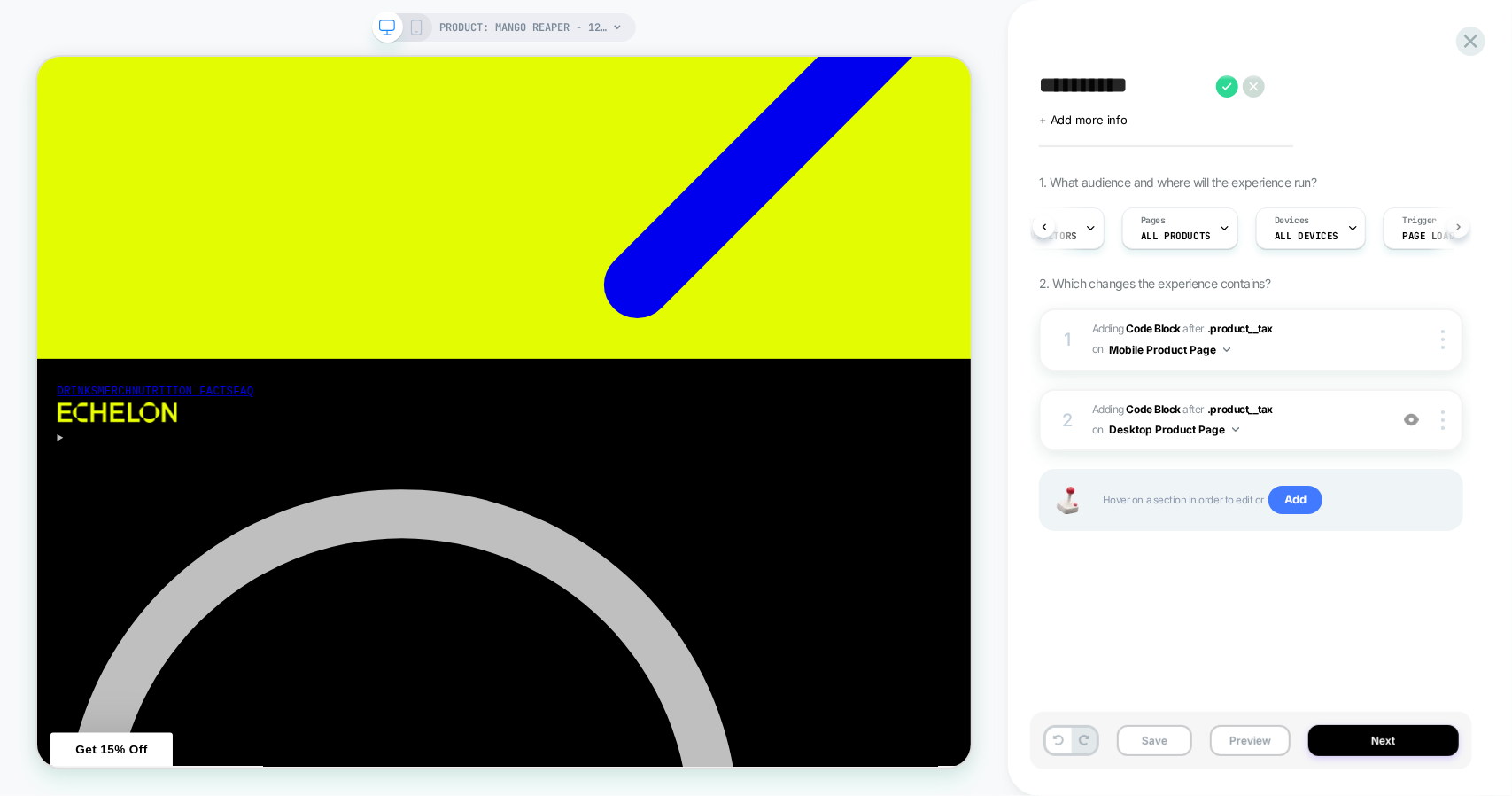
type textarea "**********"
click at [1460, 231] on button at bounding box center [1458, 226] width 22 height 22
click at [1349, 731] on button "Next" at bounding box center [1383, 740] width 151 height 31
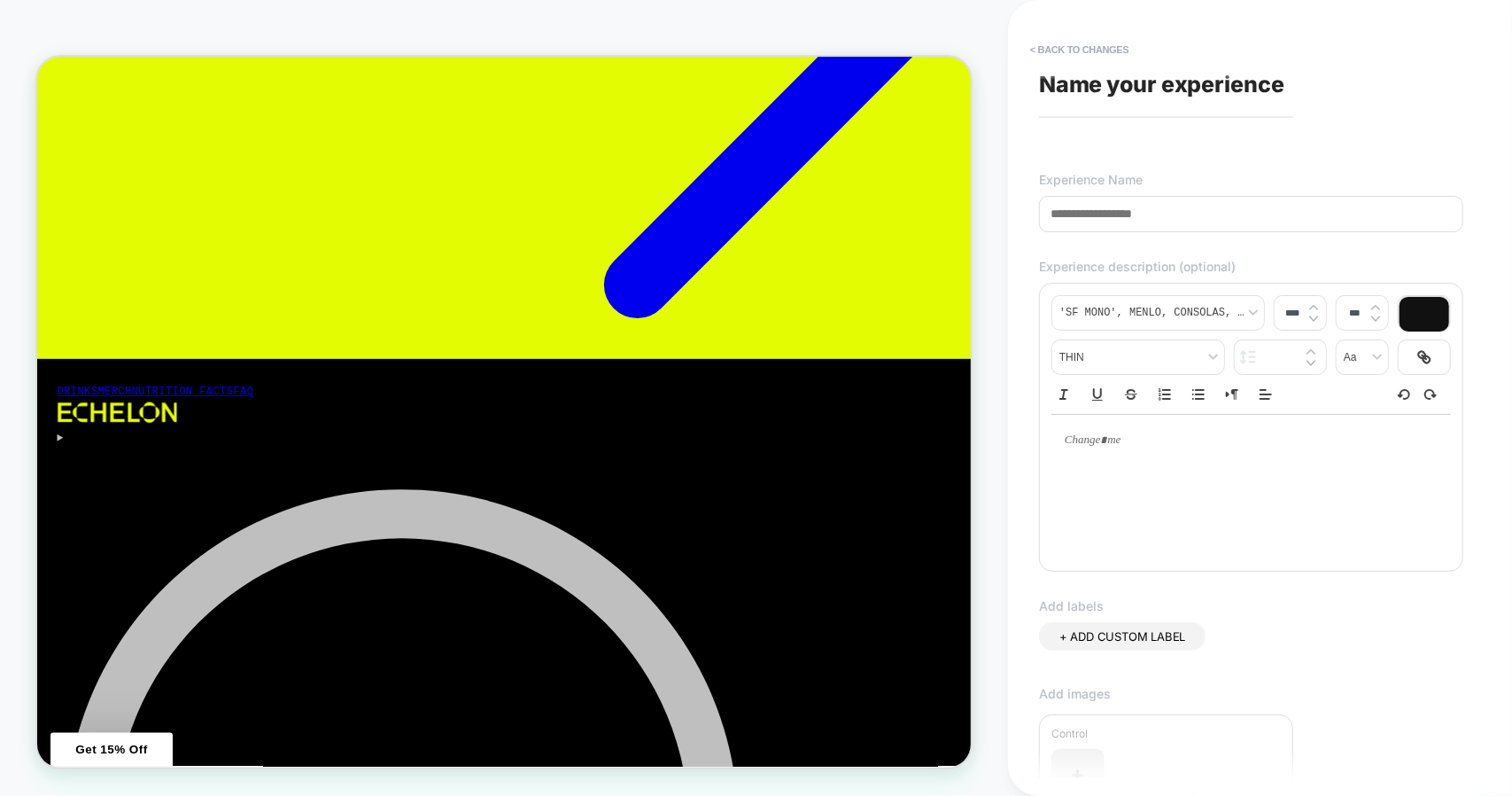
click at [1109, 216] on input at bounding box center [1251, 214] width 424 height 36
click at [1060, 208] on input at bounding box center [1251, 214] width 424 height 36
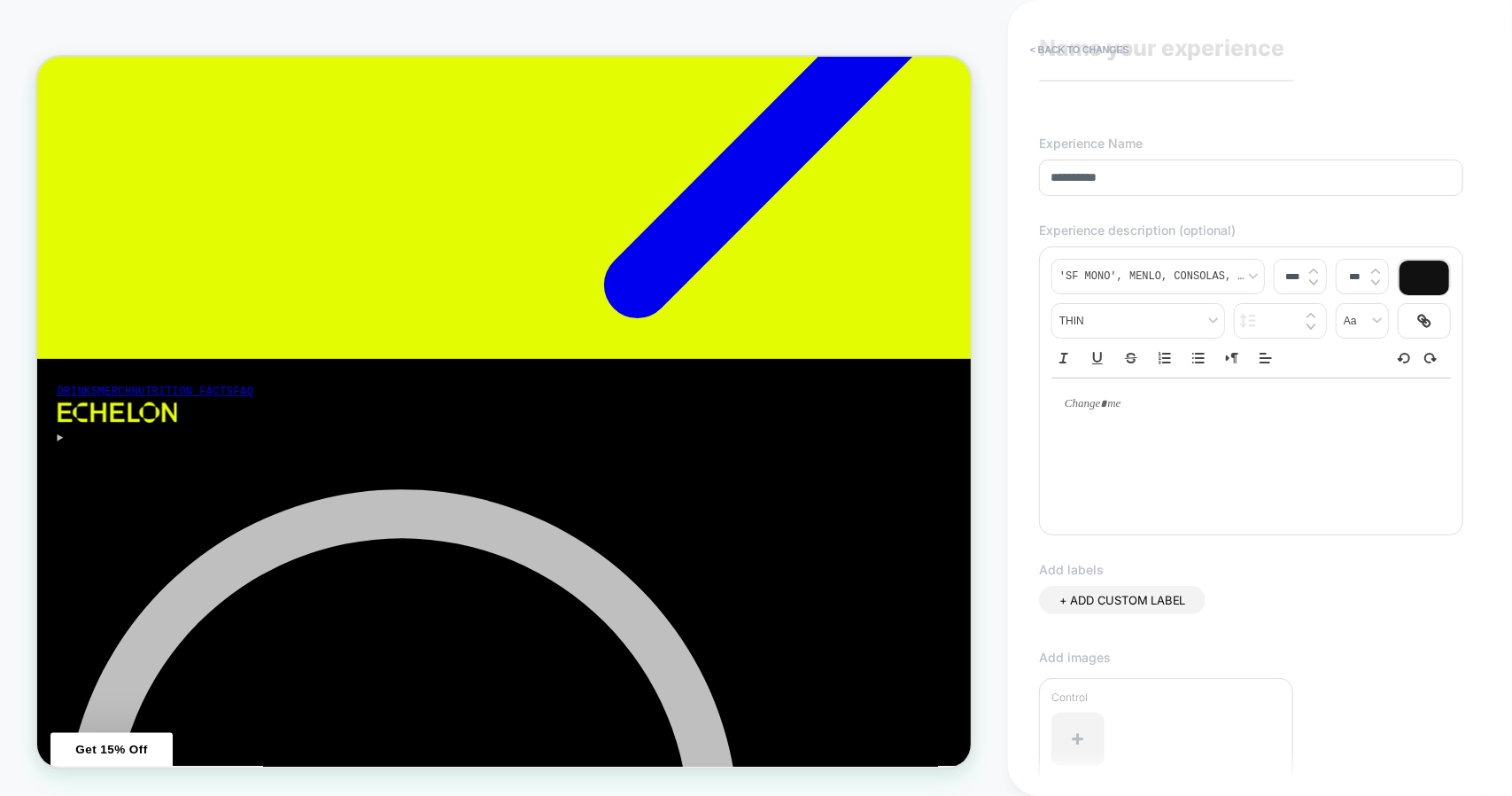
scroll to position [88, 0]
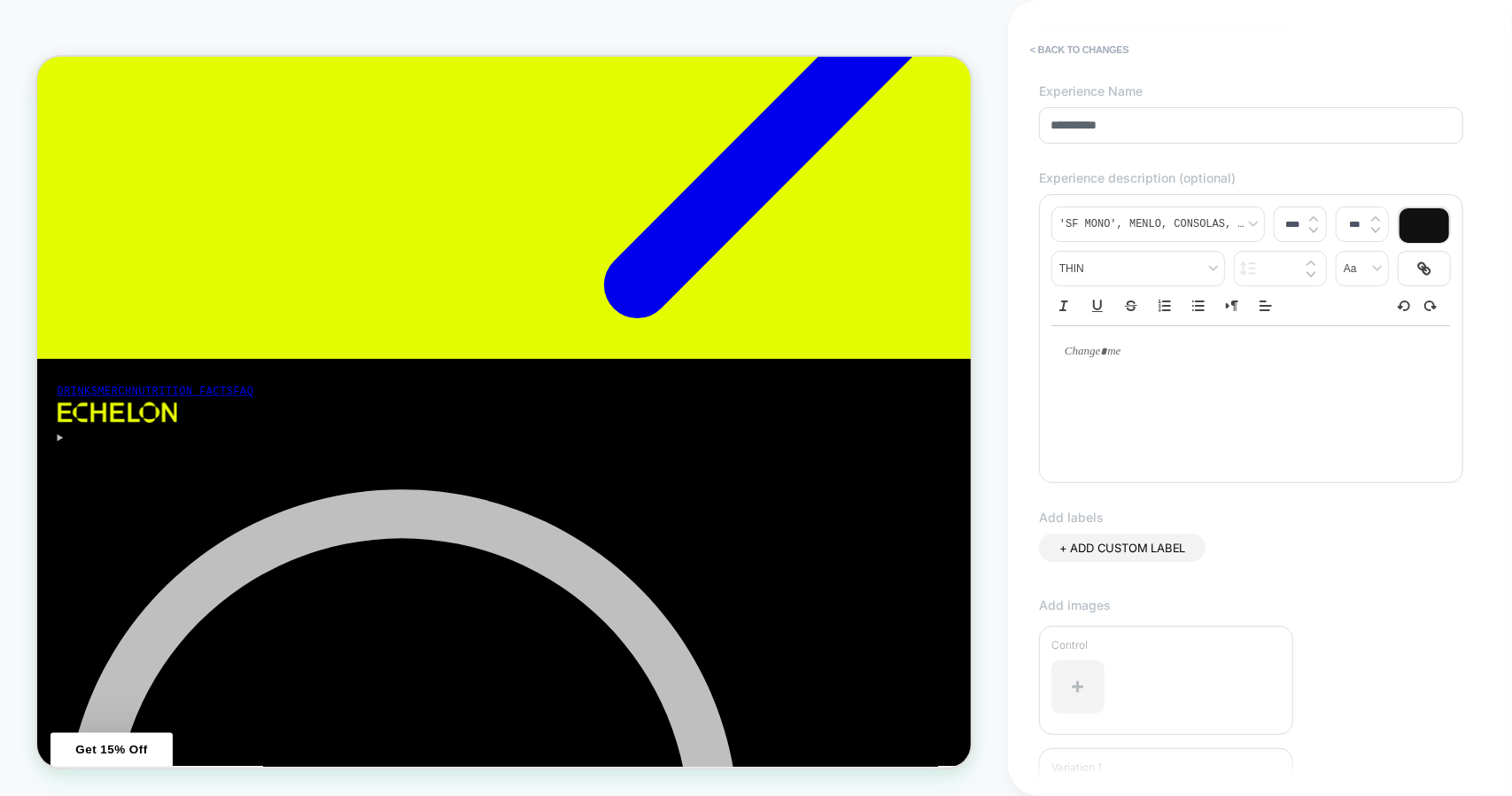
type input "**********"
click at [1144, 359] on p at bounding box center [1244, 351] width 350 height 16
type input "****"
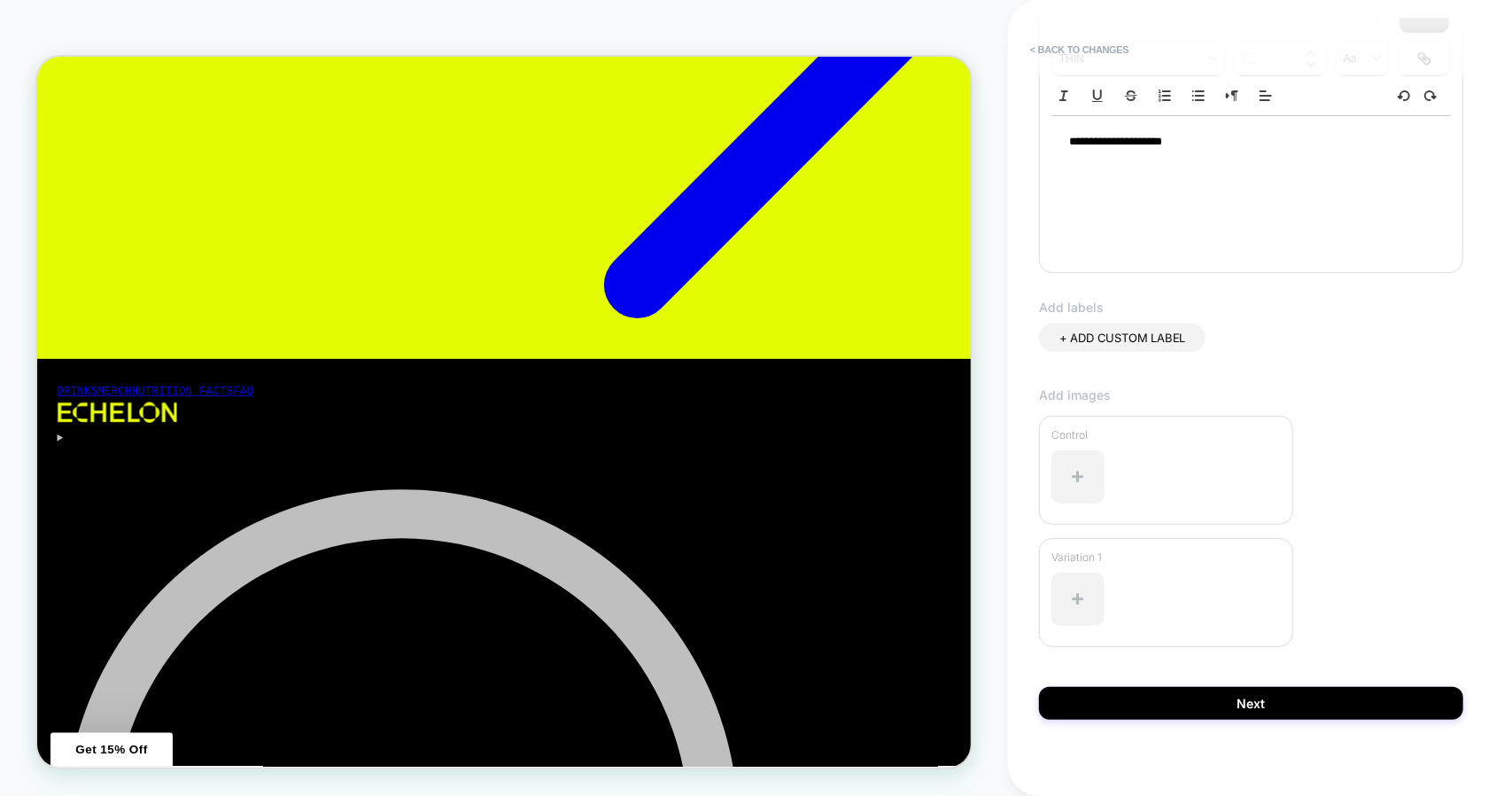
scroll to position [306, 0]
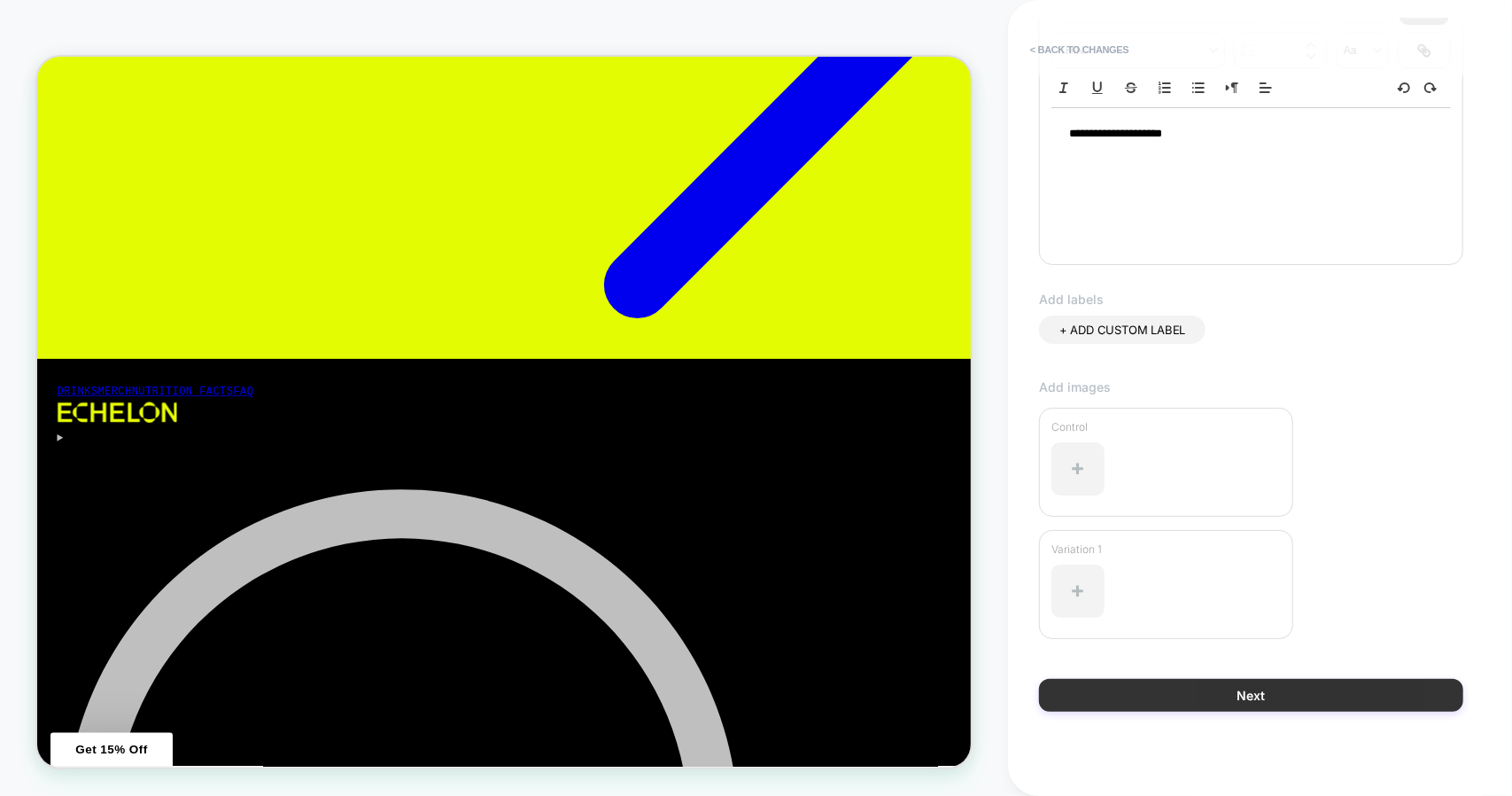
click at [1266, 688] on button "Next" at bounding box center [1251, 695] width 424 height 33
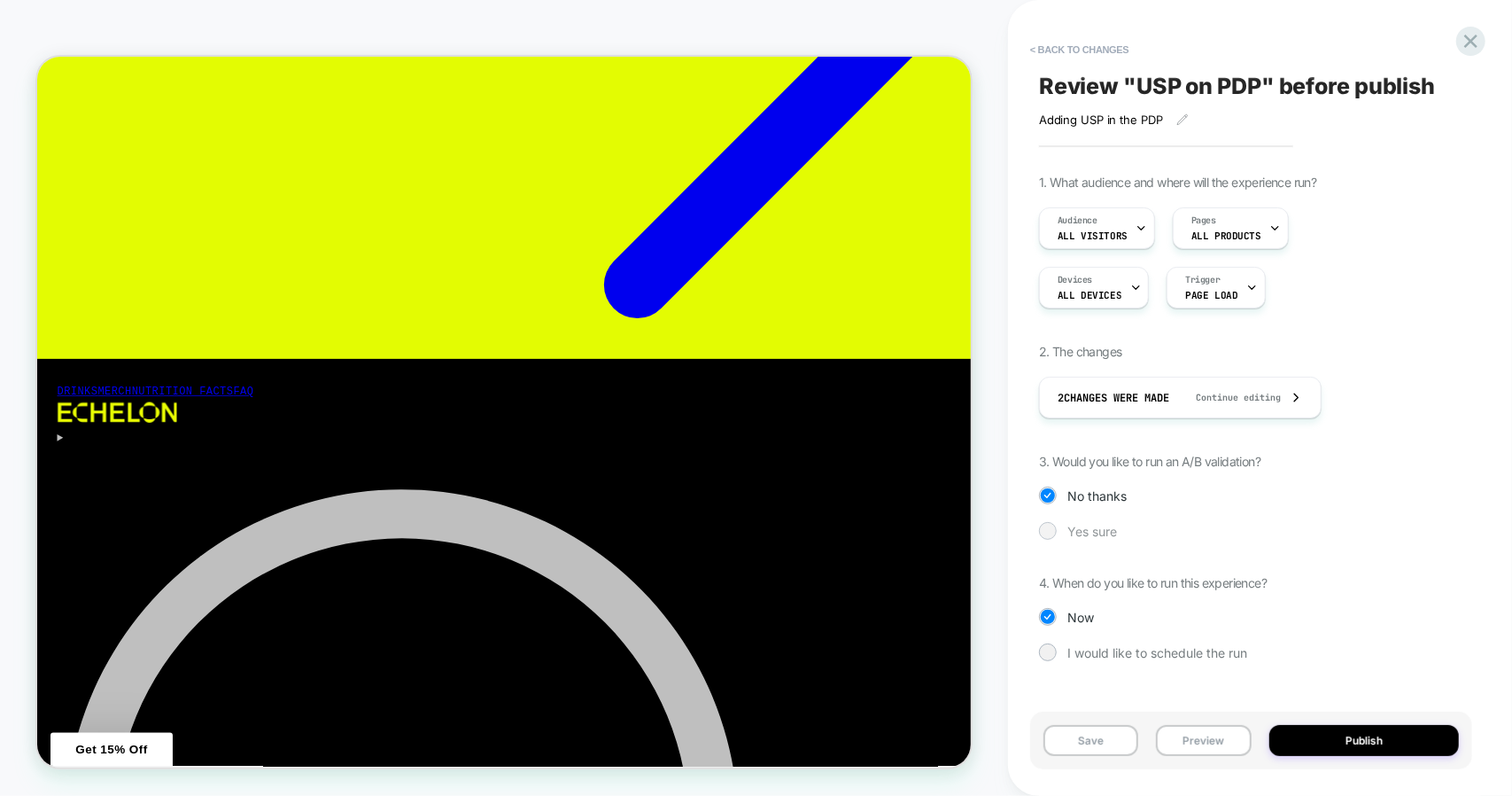
click at [1048, 527] on div at bounding box center [1047, 530] width 13 height 13
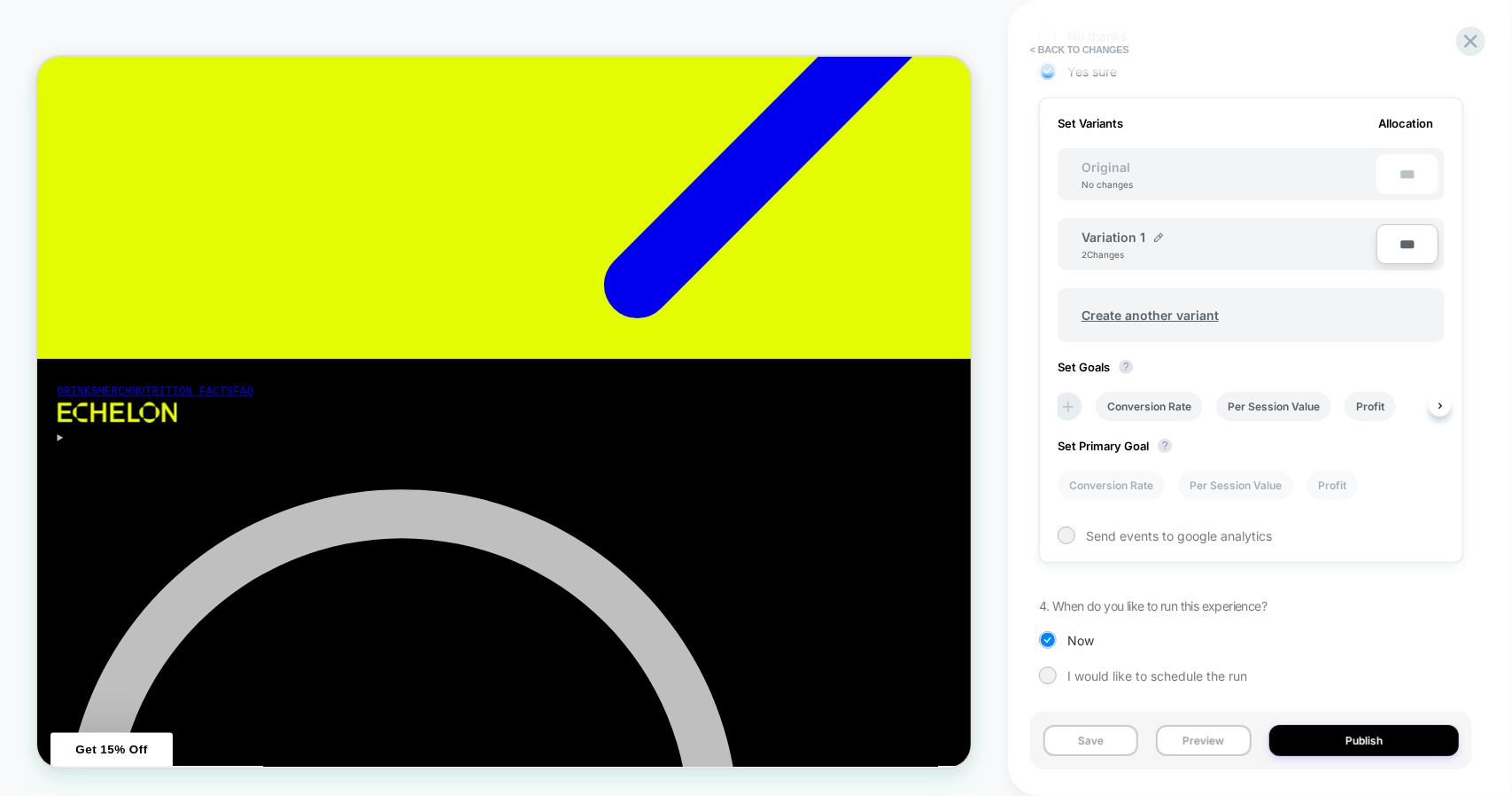
scroll to position [0, 0]
click at [1100, 745] on button "Save" at bounding box center [1091, 740] width 95 height 31
click at [1181, 739] on button "Preview" at bounding box center [1203, 740] width 95 height 31
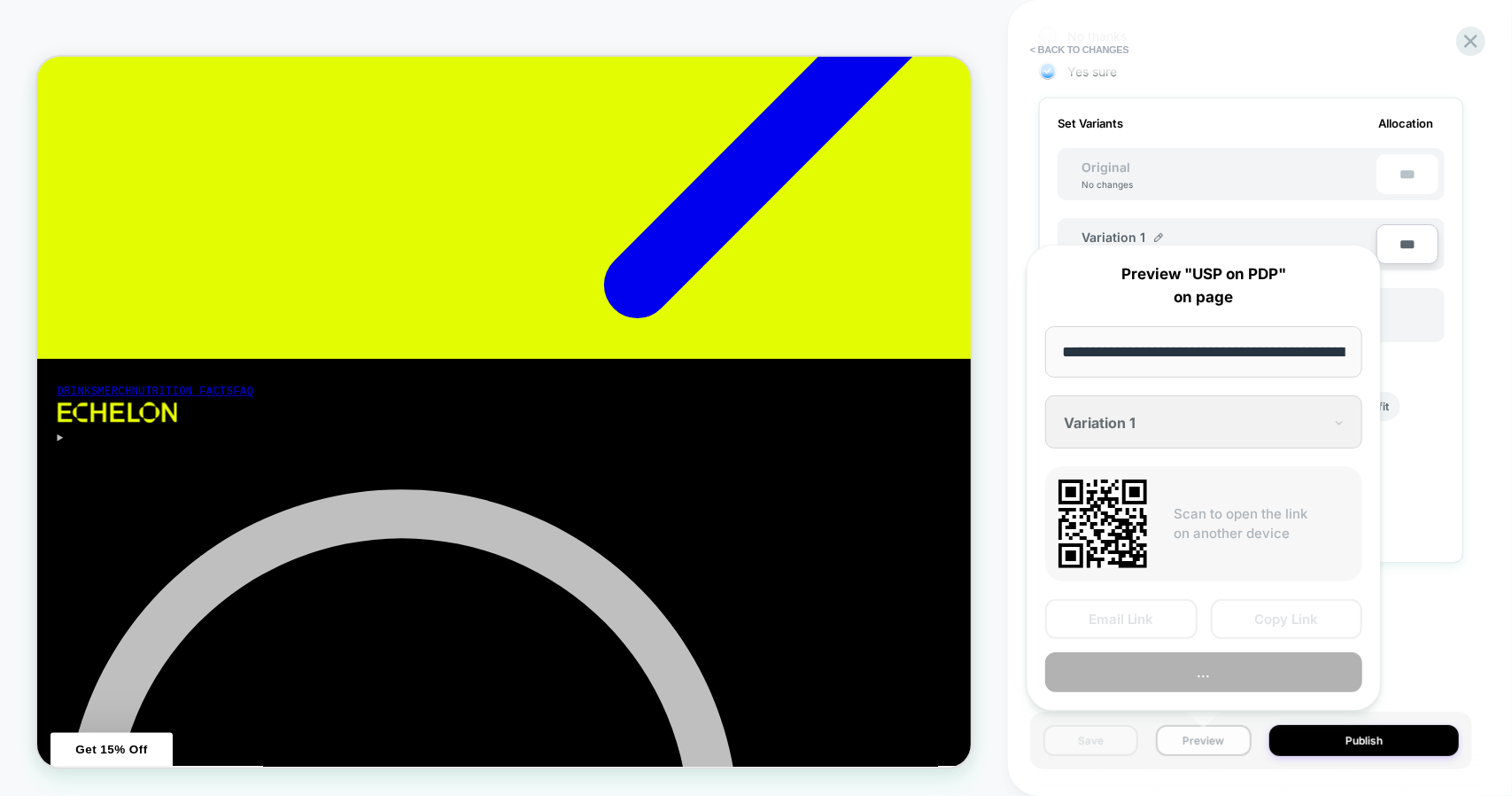
scroll to position [0, 350]
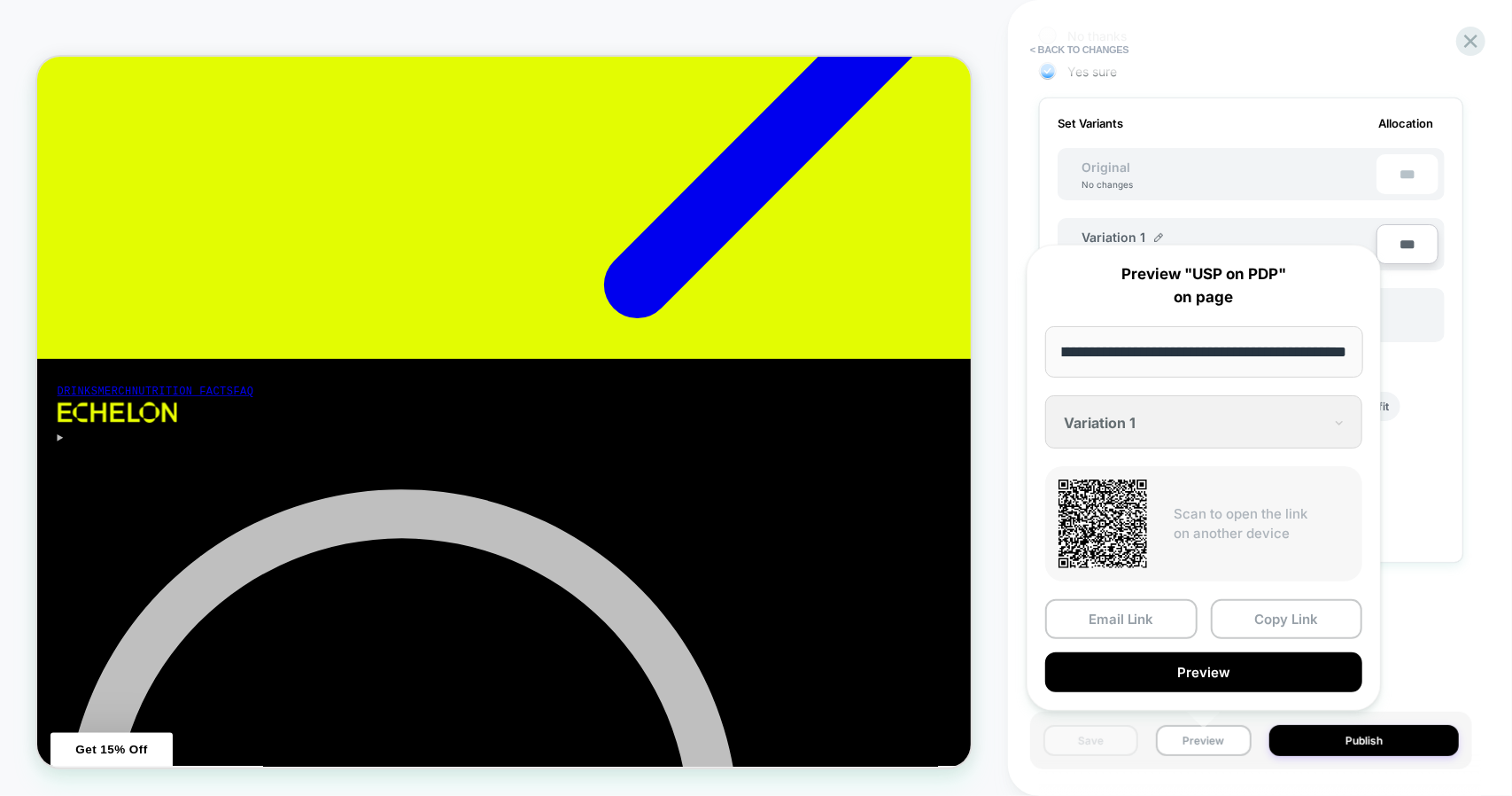
click at [1176, 347] on input "**********" at bounding box center [1204, 352] width 318 height 52
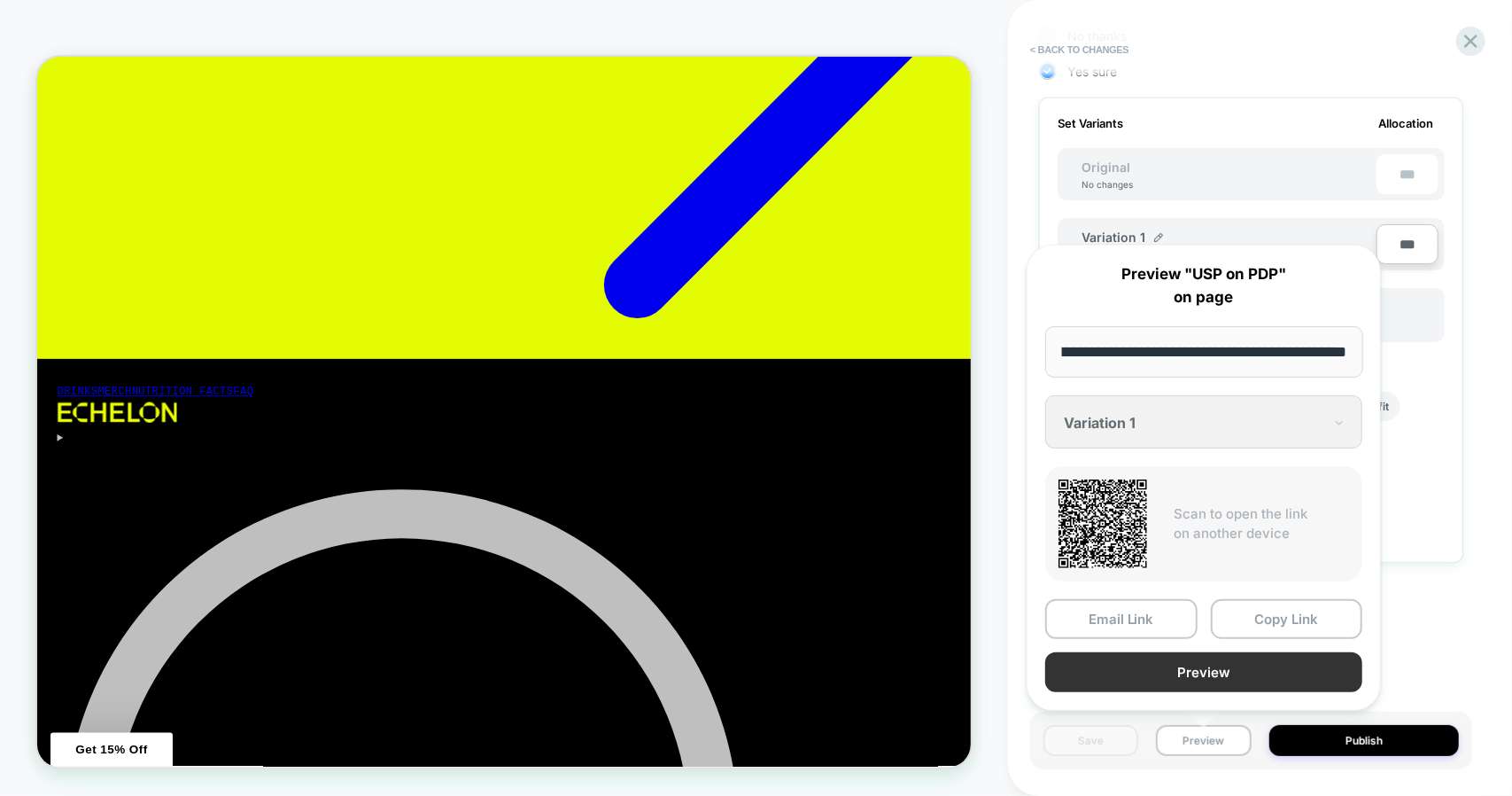
scroll to position [0, 0]
click at [1197, 677] on button "Preview" at bounding box center [1204, 672] width 317 height 40
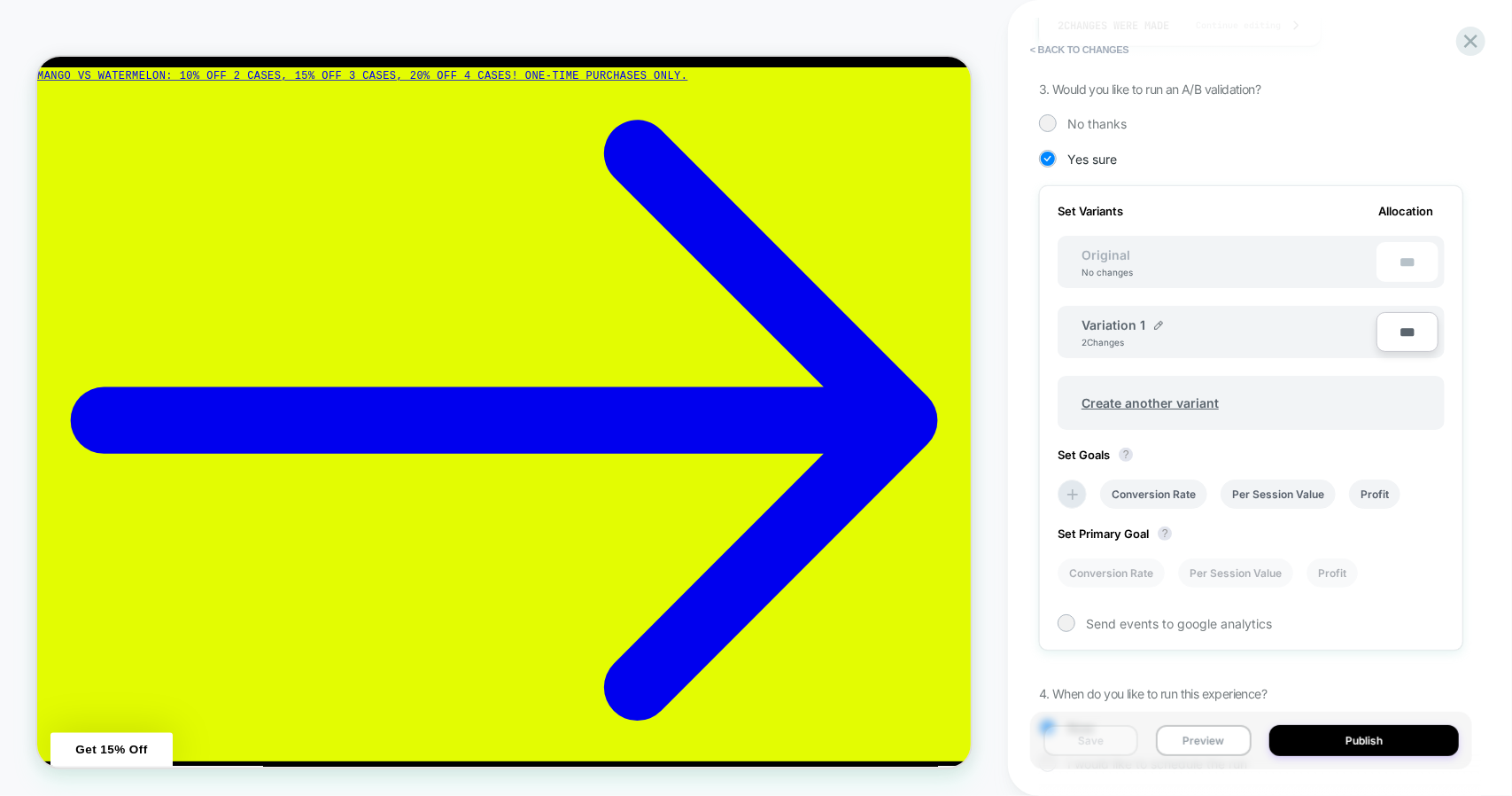
scroll to position [460, 0]
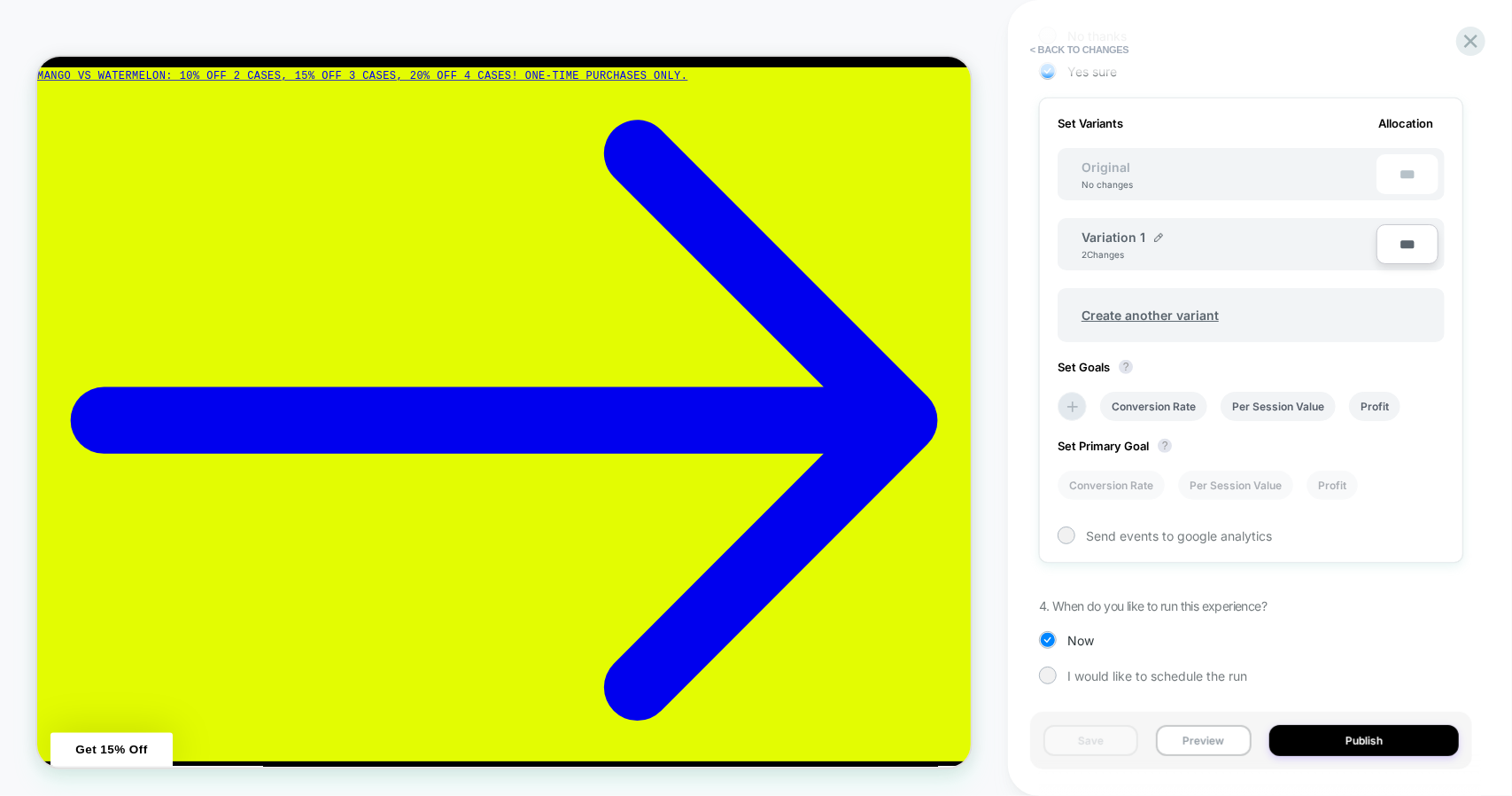
click at [465, 9] on div "PRODUCT: Mango Reaper - 12 Pack [echelon v4] PRODUCT: Mango Reaper - 12 Pack [e…" at bounding box center [504, 398] width 1008 height 796
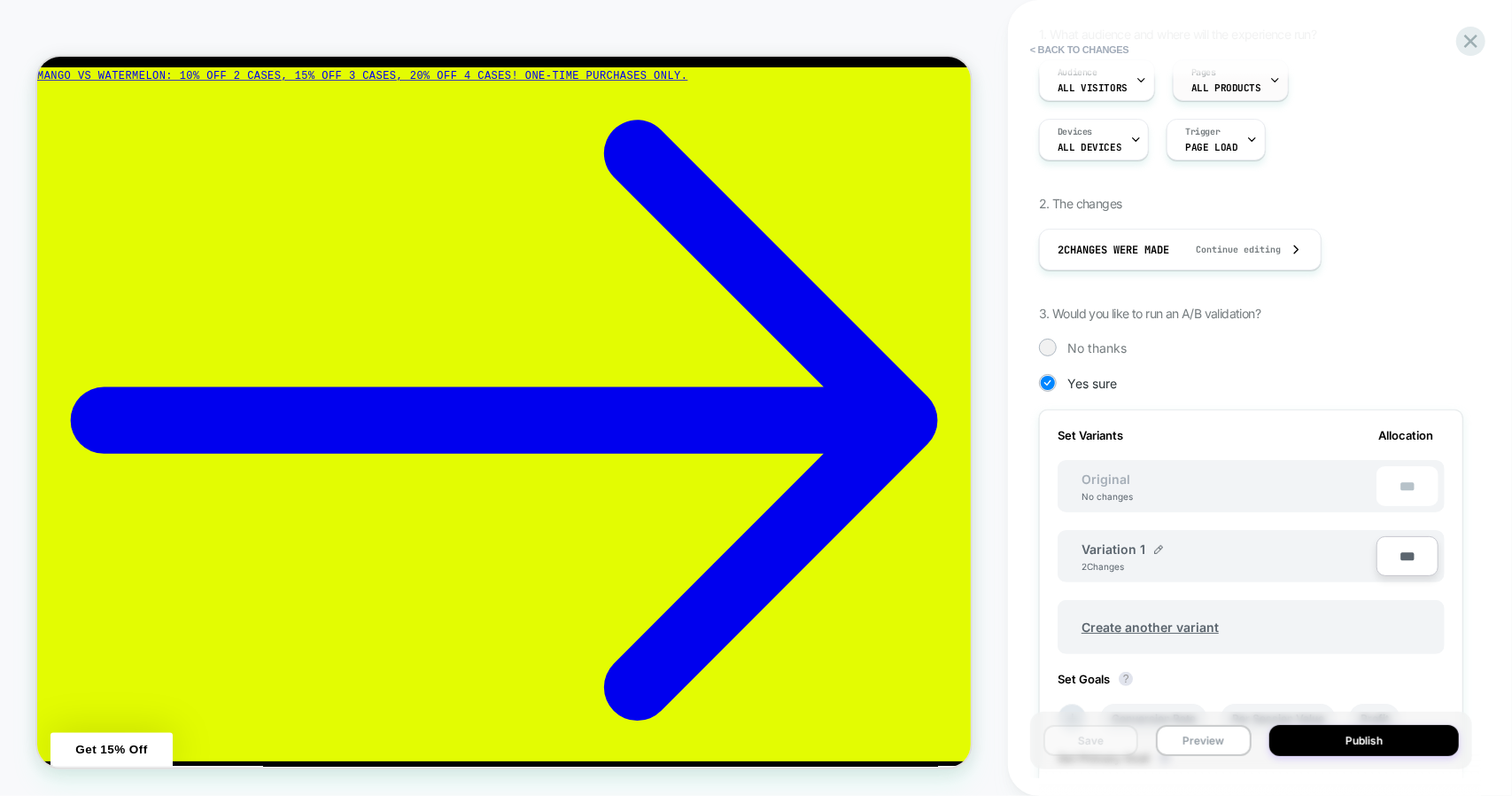
scroll to position [0, 0]
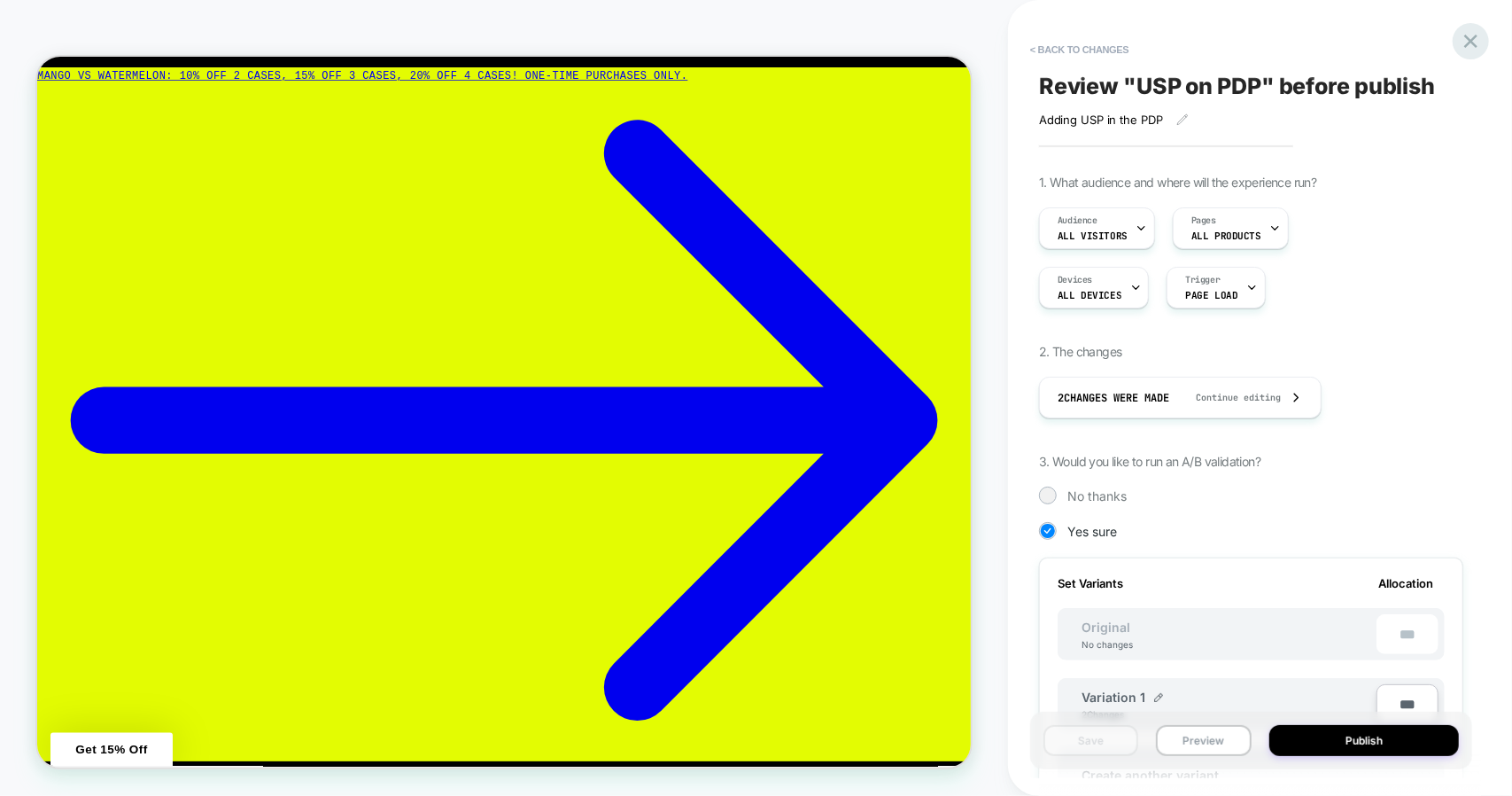
click at [1471, 50] on icon at bounding box center [1471, 40] width 24 height 24
